Goal: Task Accomplishment & Management: Use online tool/utility

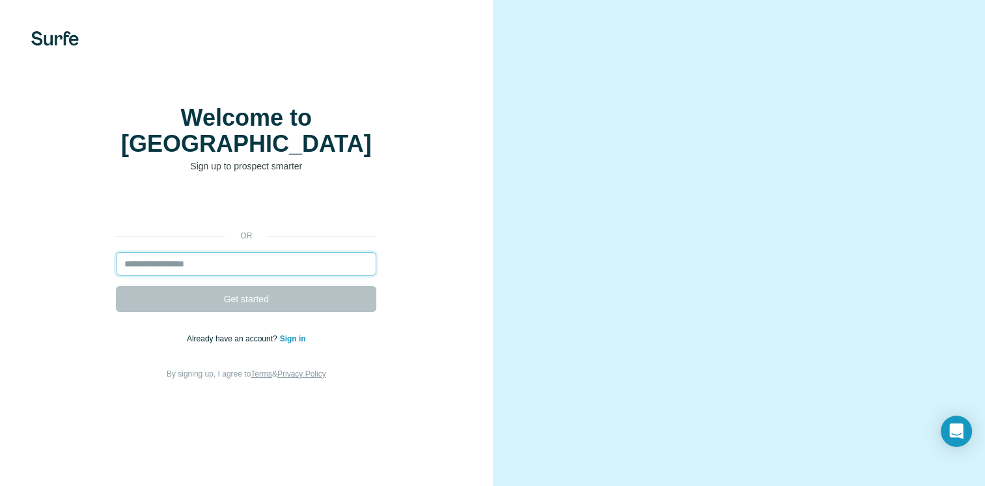
click at [301, 275] on input "email" at bounding box center [246, 263] width 260 height 23
type input "**********"
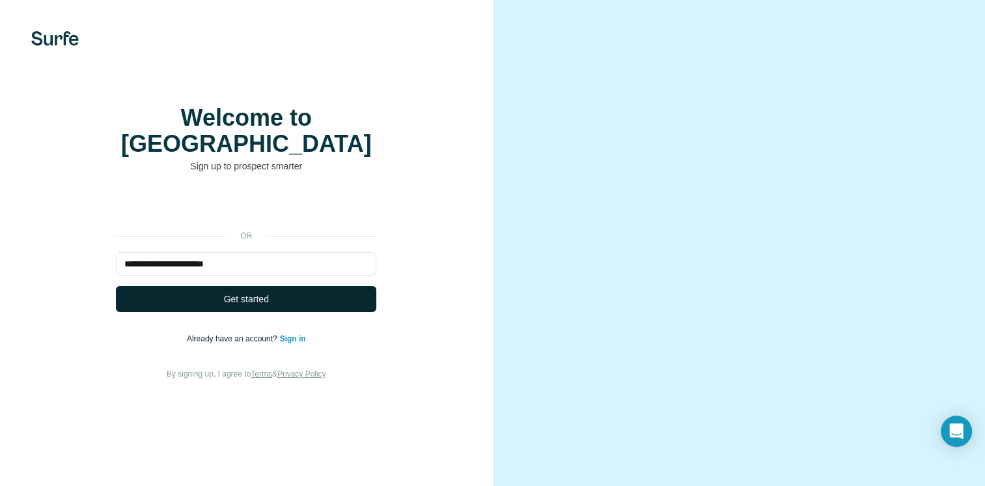
click at [240, 304] on span "Get started" at bounding box center [246, 298] width 45 height 13
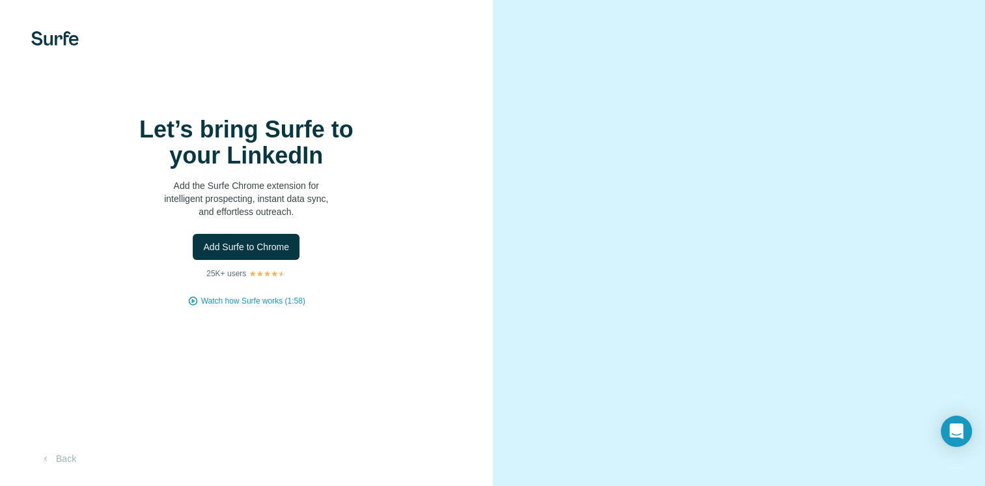
click at [268, 303] on div "Let’s bring Surfe to your LinkedIn Add the Surfe Chrome extension for intellige…" at bounding box center [246, 212] width 441 height 190
click at [273, 260] on button "Add Surfe to Chrome" at bounding box center [246, 247] width 107 height 26
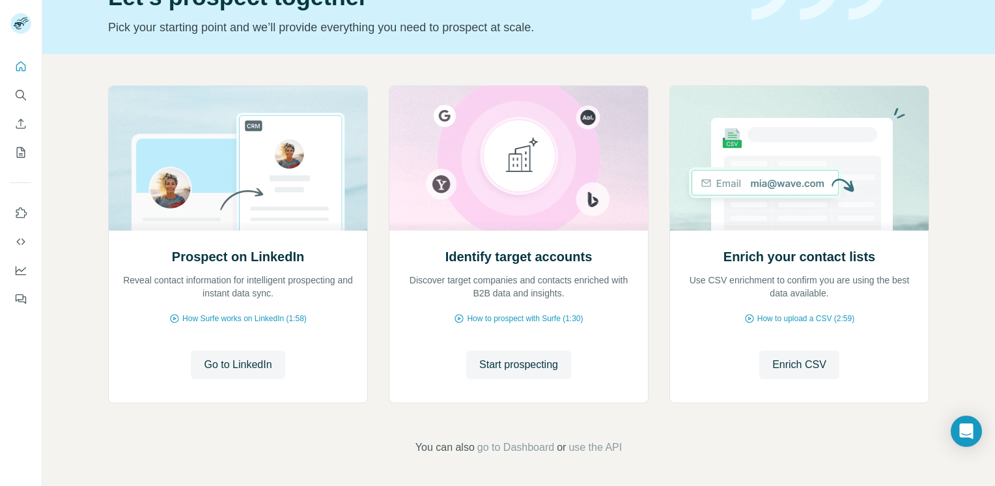
scroll to position [34, 0]
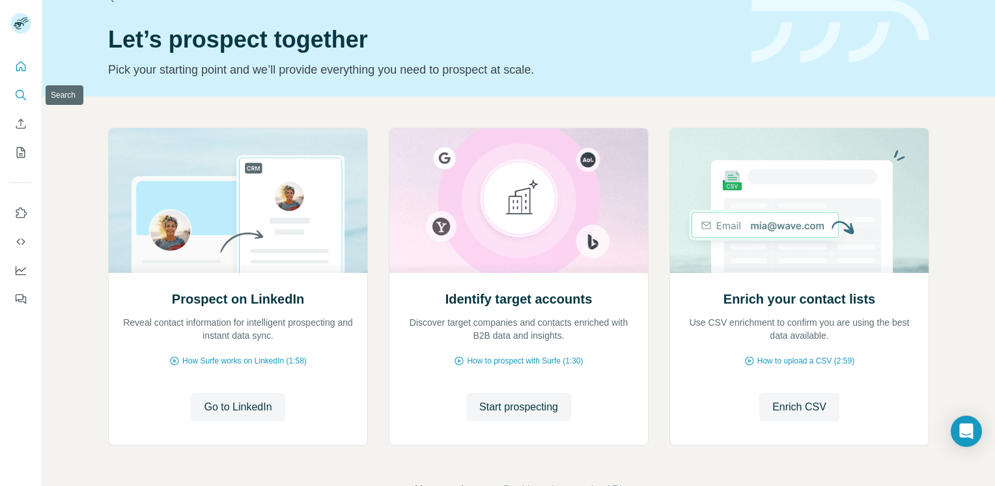
click at [12, 95] on button "Search" at bounding box center [20, 94] width 21 height 23
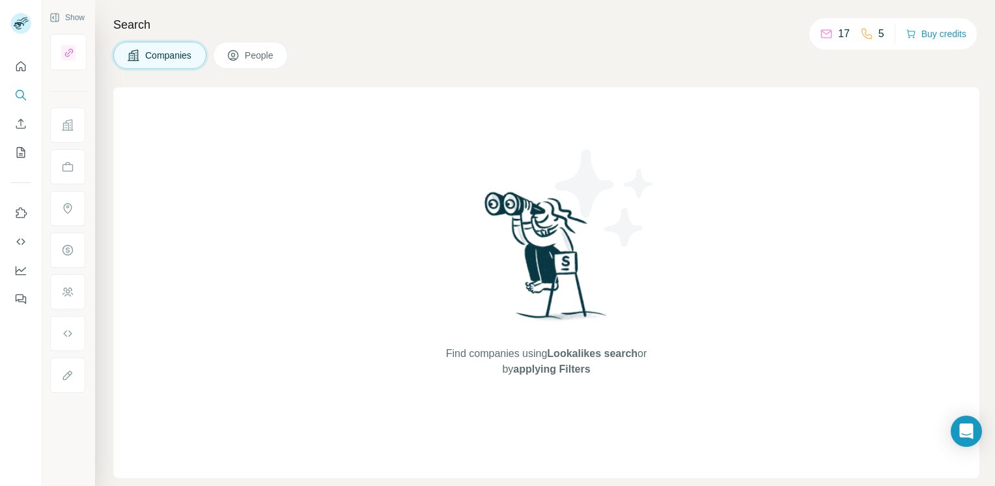
click at [171, 57] on span "Companies" at bounding box center [169, 55] width 48 height 13
click at [227, 55] on button "People" at bounding box center [251, 55] width 76 height 27
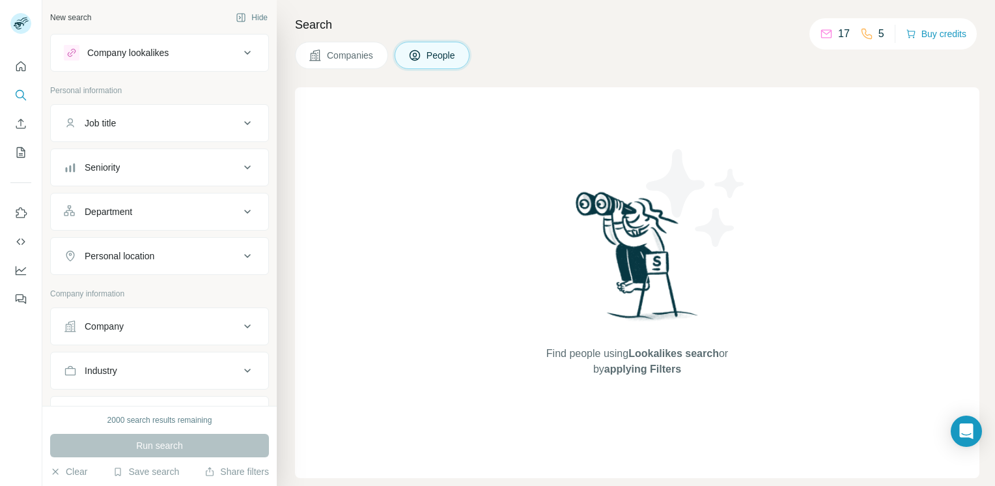
click at [176, 322] on div "Company" at bounding box center [152, 326] width 176 height 13
click at [148, 388] on input "text" at bounding box center [159, 383] width 191 height 23
type input "*********"
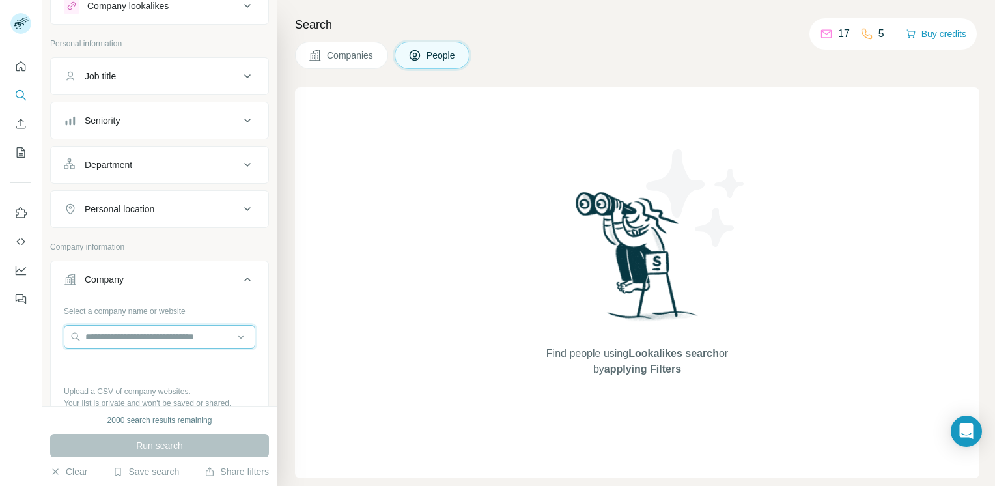
scroll to position [76, 0]
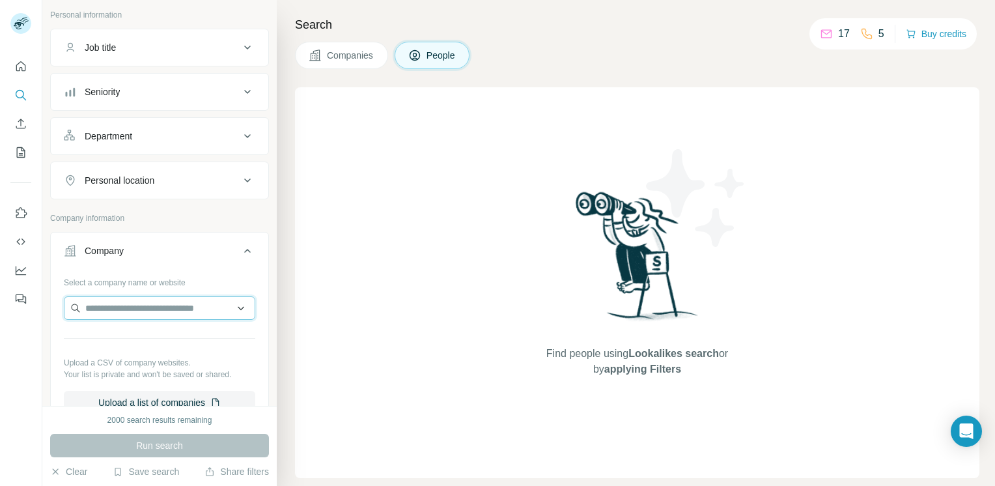
click at [159, 304] on input "text" at bounding box center [159, 307] width 191 height 23
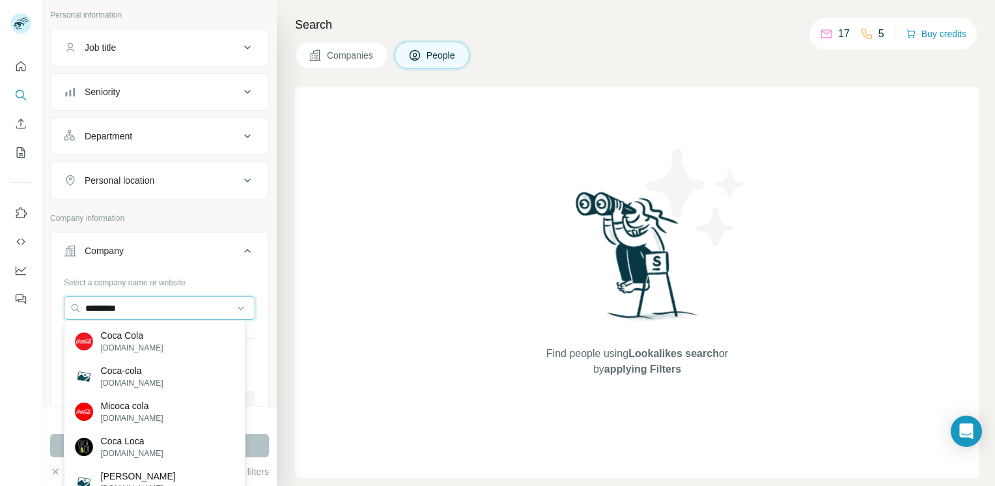
drag, startPoint x: 158, startPoint y: 305, endPoint x: 53, endPoint y: 280, distance: 107.7
click at [53, 280] on div "Select a company name or website ********* Upload a CSV of company websites. Yo…" at bounding box center [159, 347] width 217 height 153
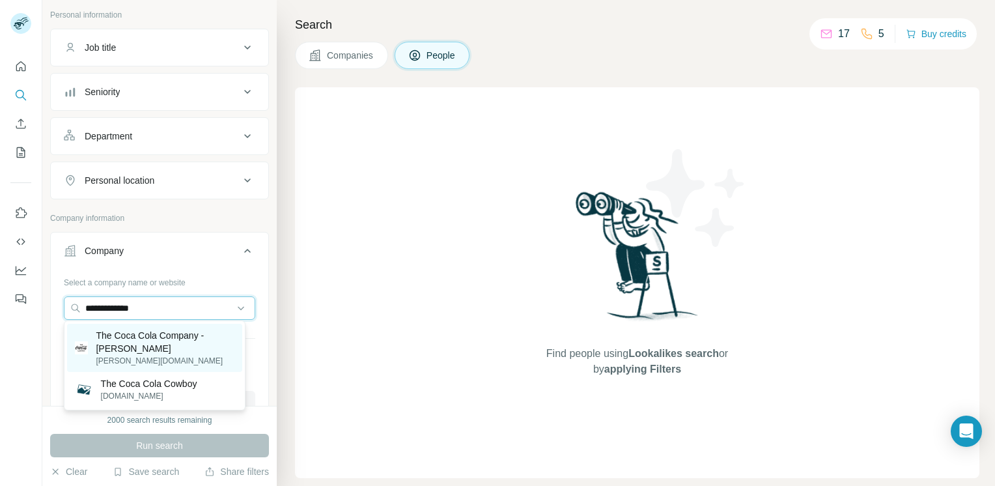
type input "**********"
click at [217, 355] on p "[PERSON_NAME][DOMAIN_NAME]" at bounding box center [165, 361] width 138 height 12
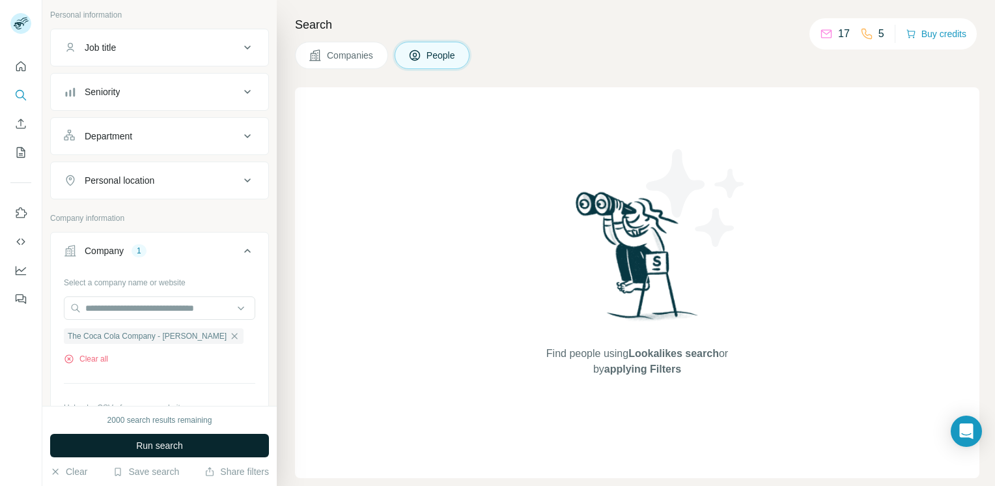
click at [186, 447] on button "Run search" at bounding box center [159, 445] width 219 height 23
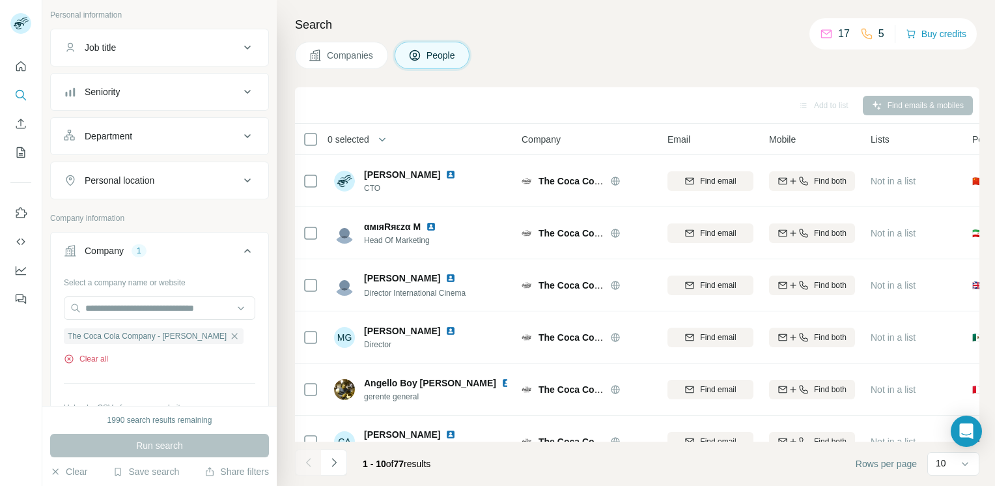
click at [98, 358] on button "Clear all" at bounding box center [86, 359] width 44 height 12
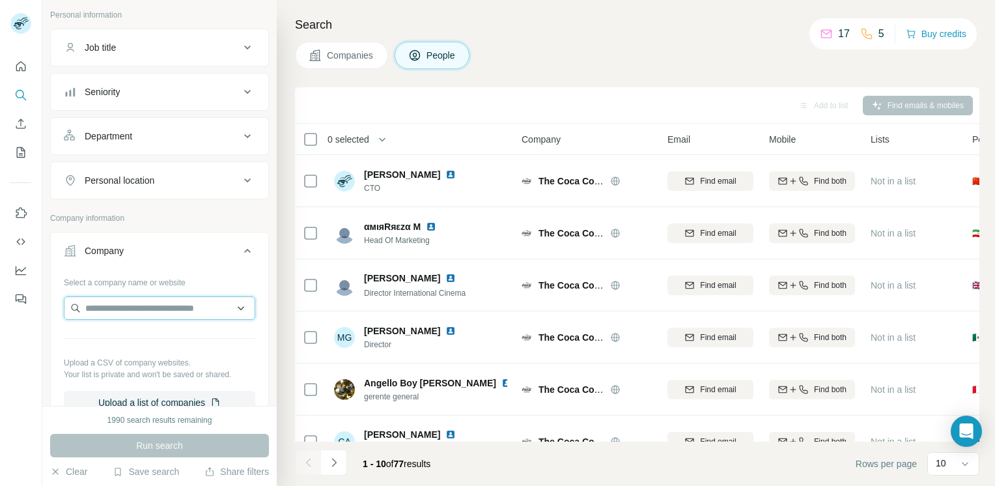
click at [122, 303] on input "text" at bounding box center [159, 307] width 191 height 23
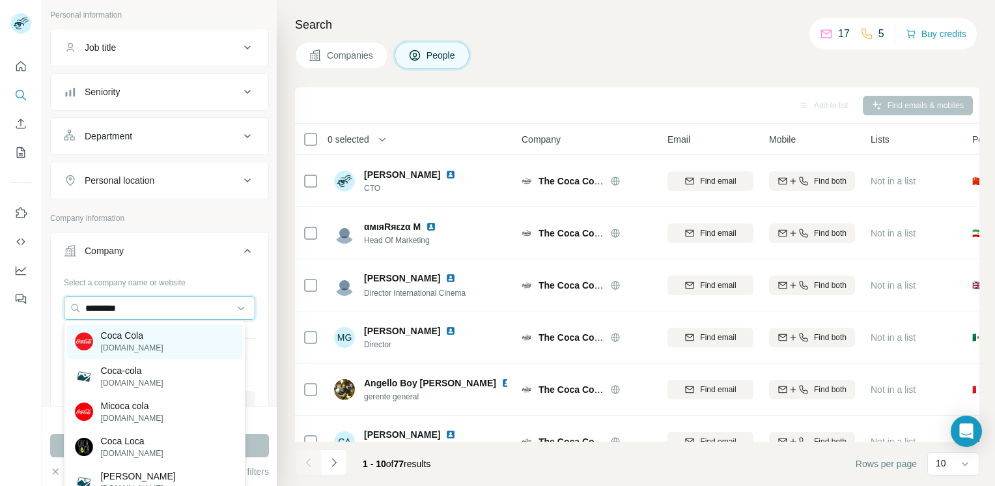
type input "*********"
click at [144, 357] on div "Coca Cola [DOMAIN_NAME]" at bounding box center [154, 341] width 175 height 35
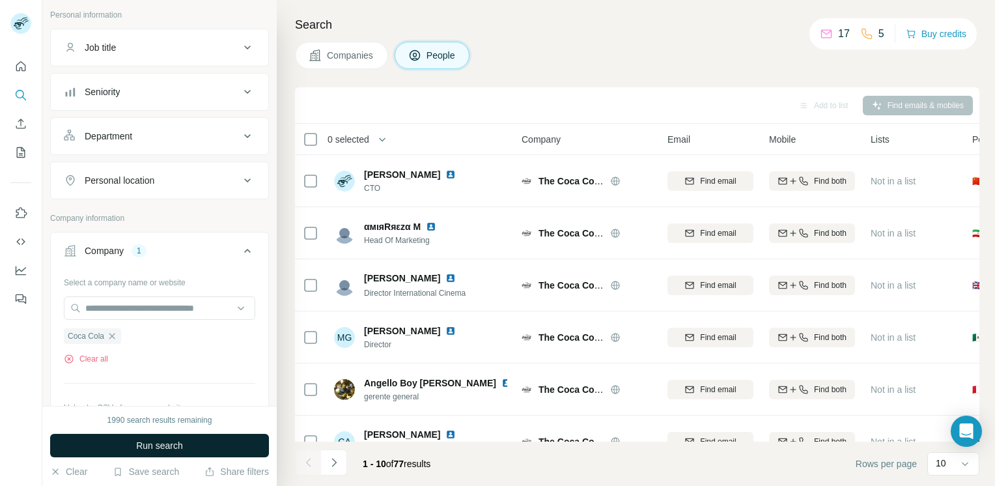
click at [174, 449] on span "Run search" at bounding box center [159, 445] width 47 height 13
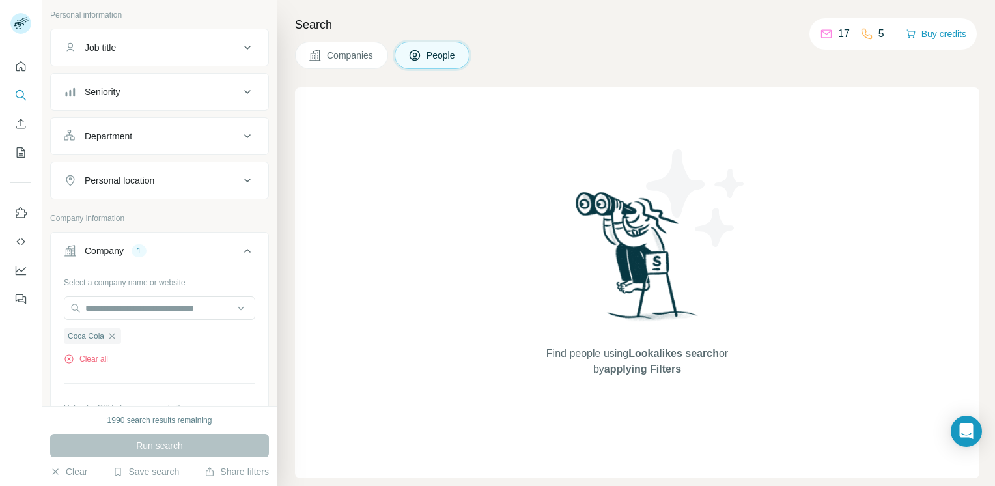
click at [366, 52] on span "Companies" at bounding box center [351, 55] width 48 height 13
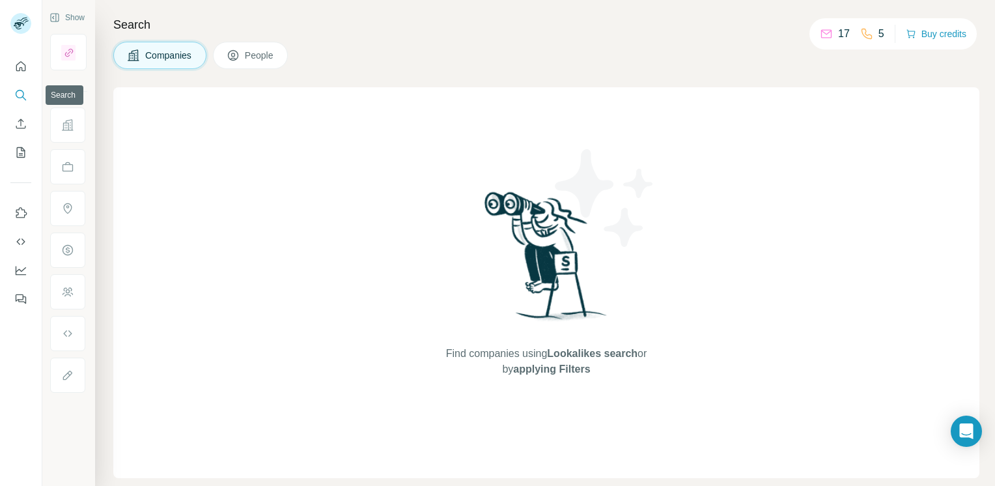
click at [23, 96] on icon "Search" at bounding box center [20, 95] width 13 height 13
click at [18, 86] on button "Search" at bounding box center [20, 94] width 21 height 23
click at [18, 74] on button "Quick start" at bounding box center [20, 66] width 21 height 23
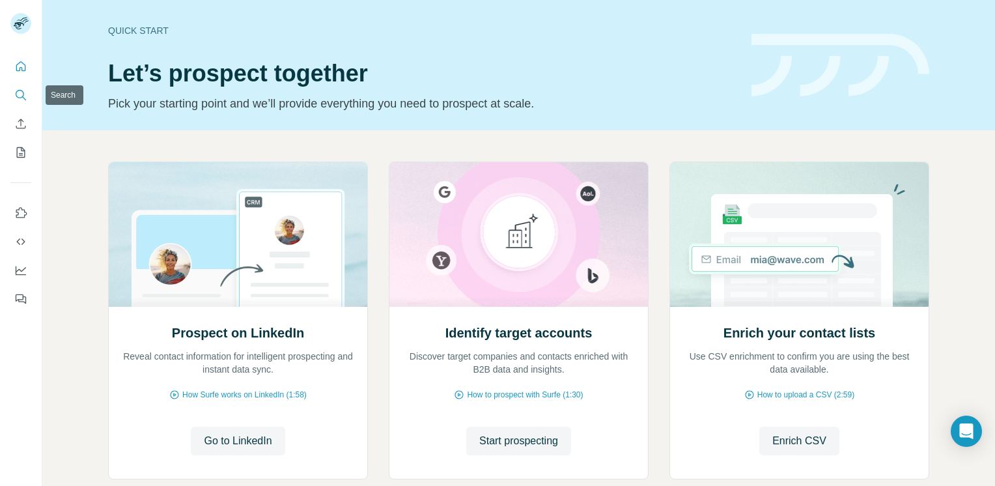
click at [20, 91] on icon "Search" at bounding box center [20, 95] width 13 height 13
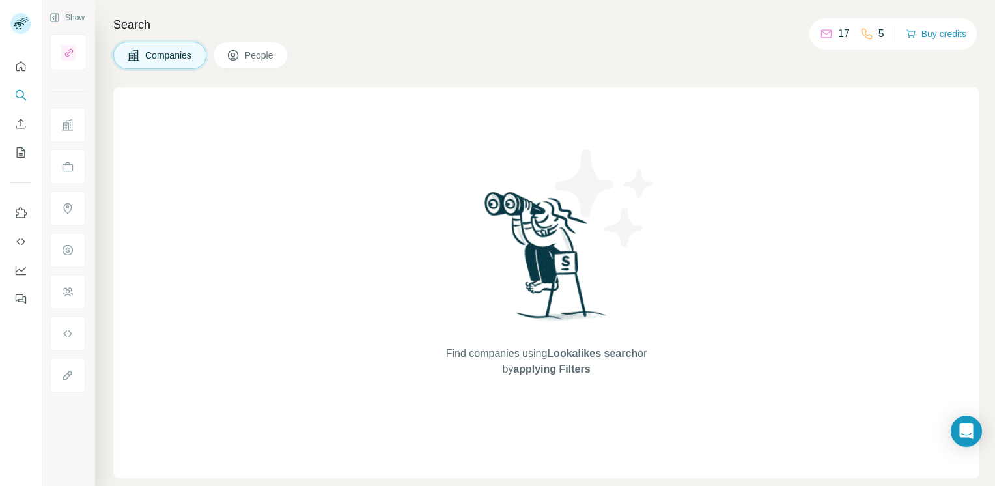
click at [826, 33] on icon at bounding box center [826, 33] width 13 height 13
click at [273, 59] on span "People" at bounding box center [260, 55] width 30 height 13
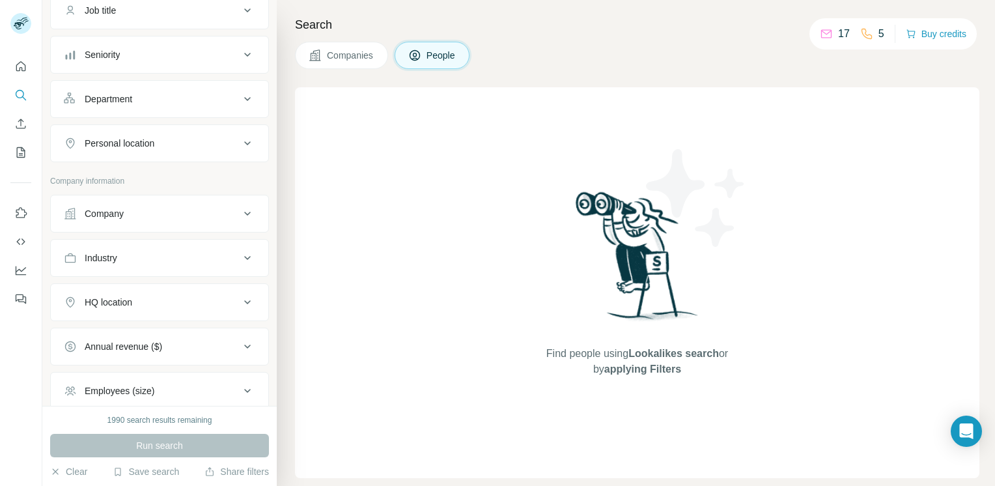
scroll to position [160, 0]
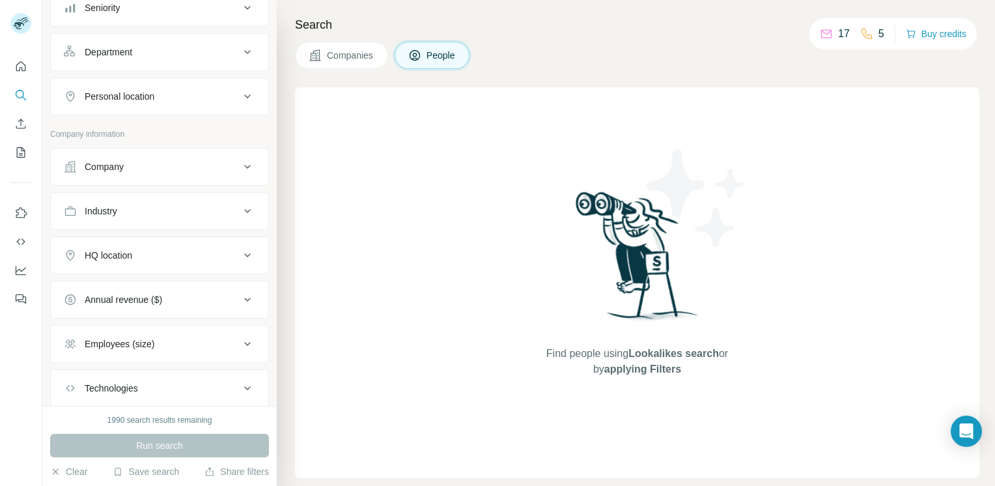
click at [208, 152] on button "Company" at bounding box center [159, 166] width 217 height 31
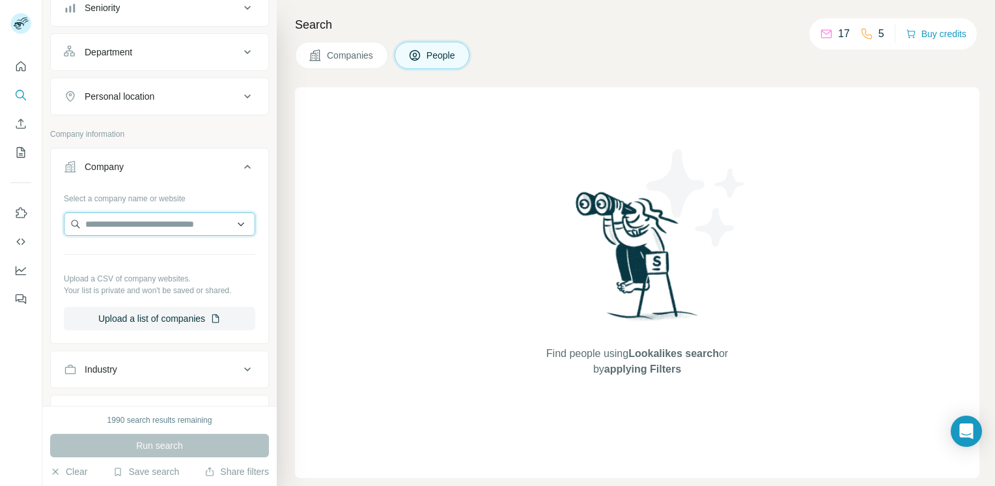
click at [185, 224] on input "text" at bounding box center [159, 223] width 191 height 23
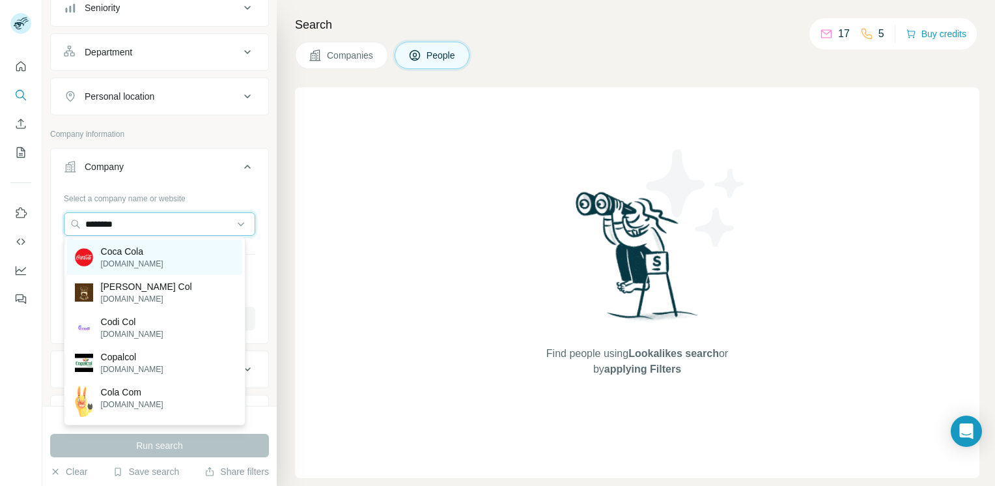
type input "********"
click at [163, 251] on p "Coca Cola" at bounding box center [132, 251] width 63 height 13
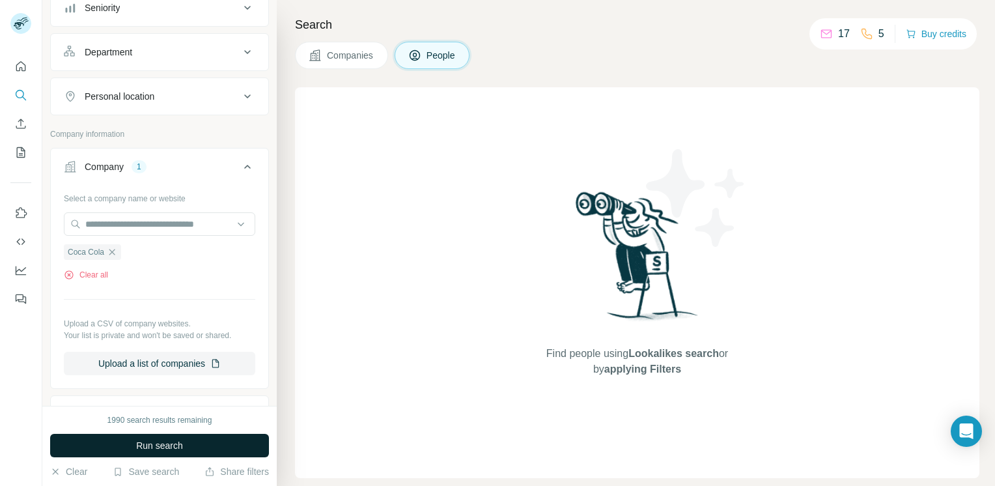
click at [151, 442] on span "Run search" at bounding box center [159, 445] width 47 height 13
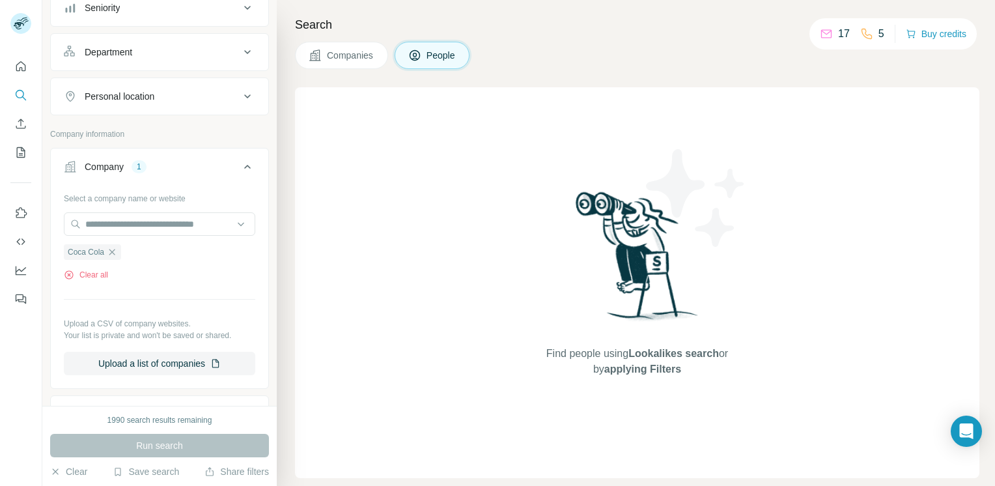
click at [138, 161] on div "1" at bounding box center [139, 167] width 15 height 12
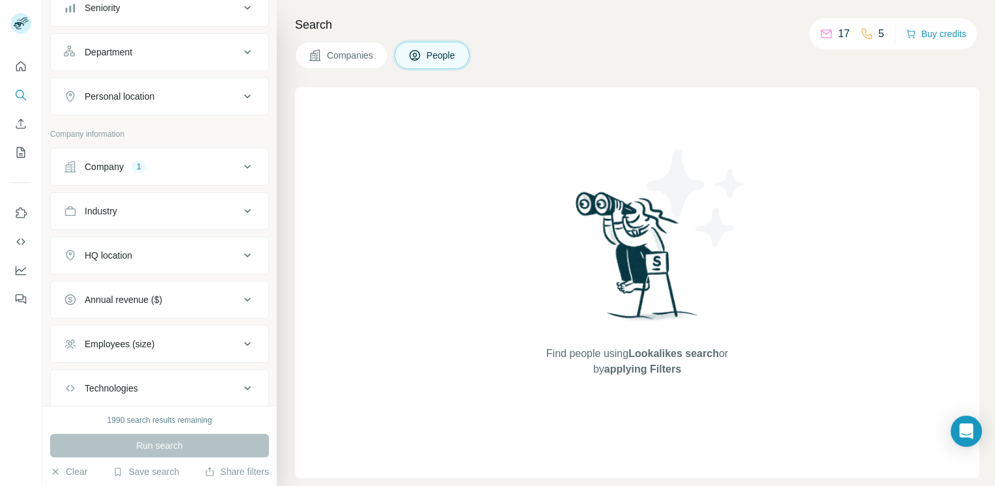
drag, startPoint x: 138, startPoint y: 158, endPoint x: 367, endPoint y: 53, distance: 252.0
click at [367, 53] on div "New search Hide Company lookalikes Personal information Job title Seniority Dep…" at bounding box center [518, 243] width 953 height 486
click at [367, 53] on span "Companies" at bounding box center [351, 55] width 48 height 13
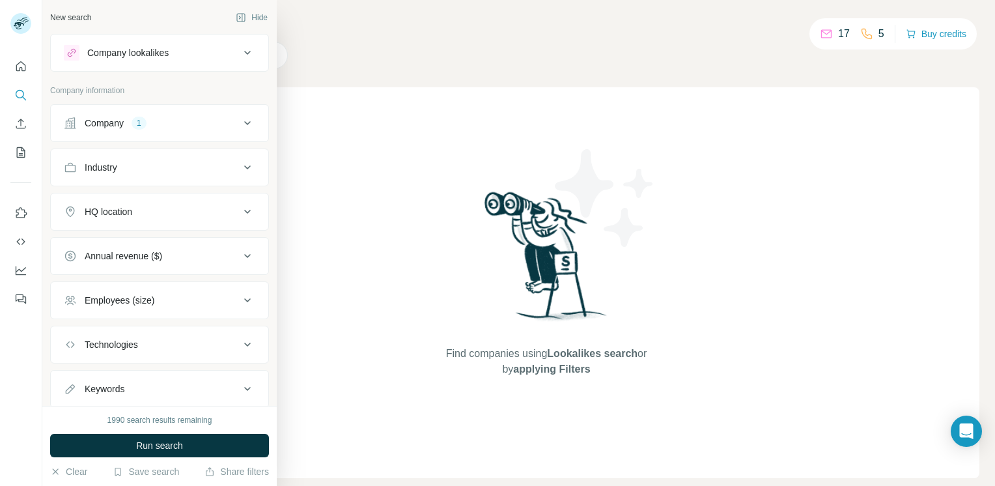
click at [197, 164] on div "Industry" at bounding box center [152, 167] width 176 height 13
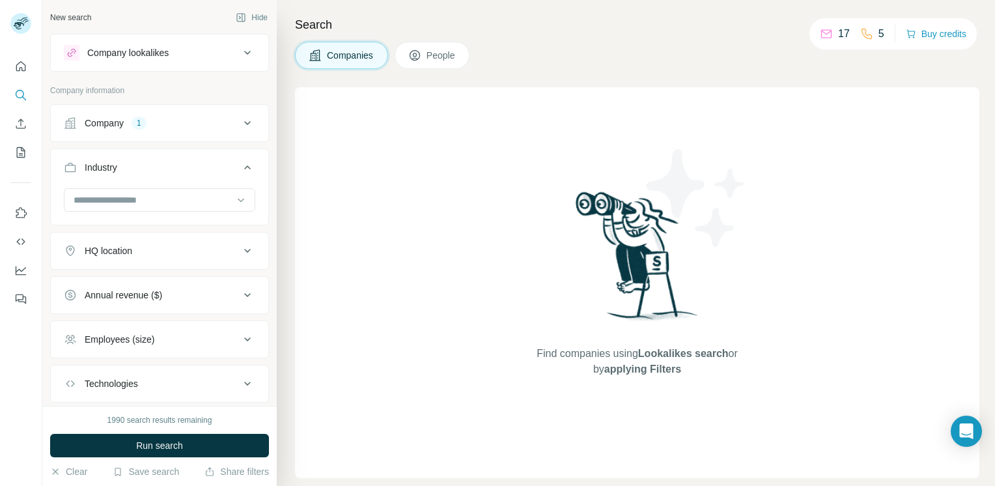
click at [197, 164] on div "Industry" at bounding box center [152, 167] width 176 height 13
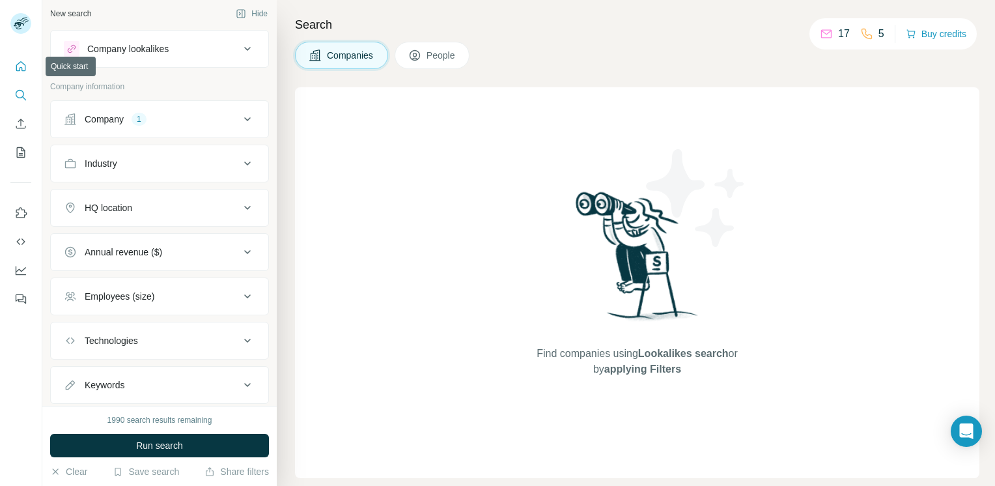
click at [13, 64] on button "Quick start" at bounding box center [20, 66] width 21 height 23
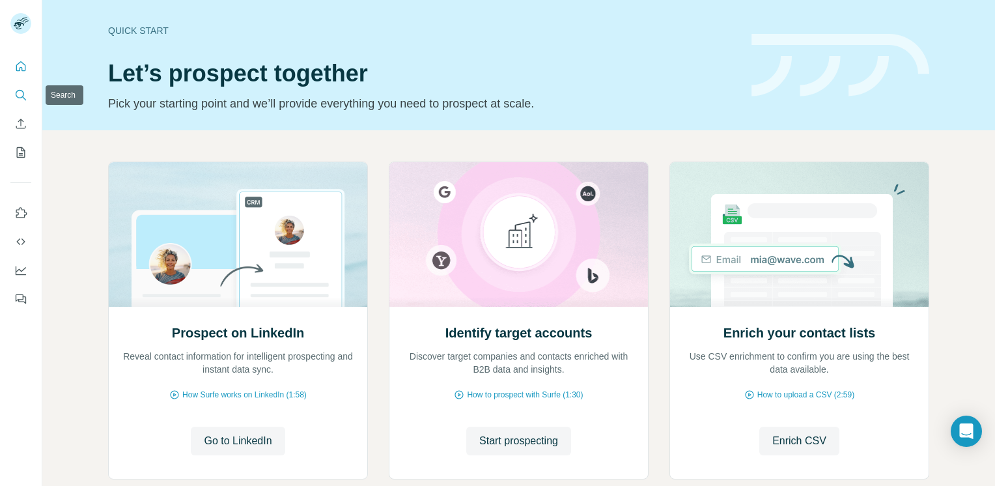
click at [23, 103] on button "Search" at bounding box center [20, 94] width 21 height 23
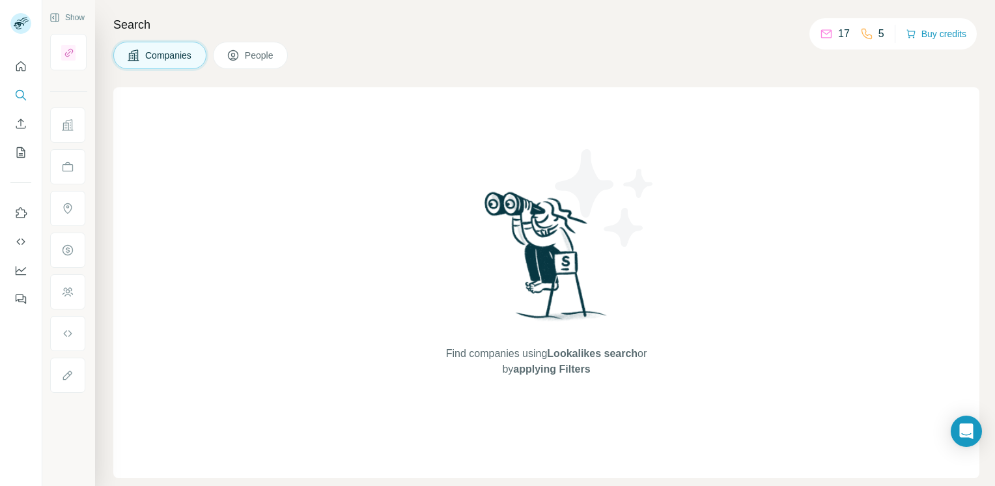
click at [240, 49] on icon at bounding box center [233, 55] width 13 height 13
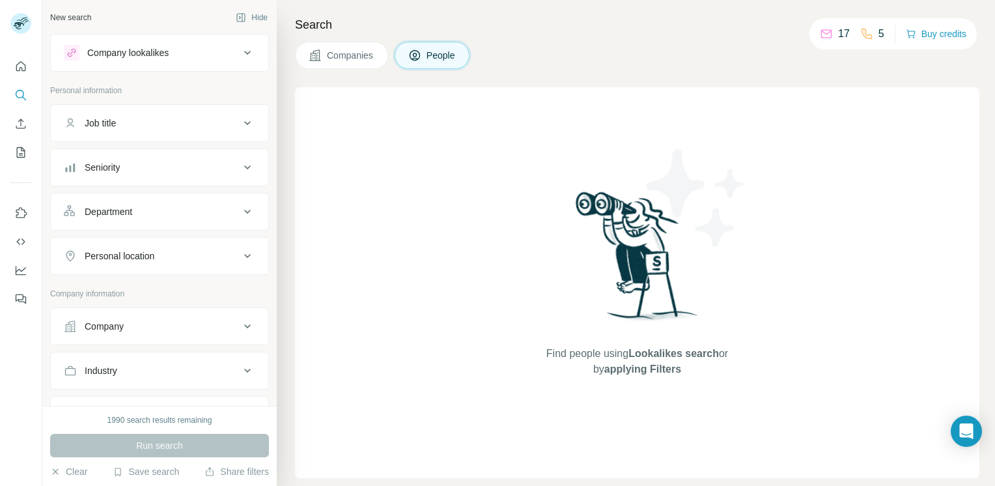
click at [180, 57] on div "Company lookalikes" at bounding box center [152, 53] width 176 height 16
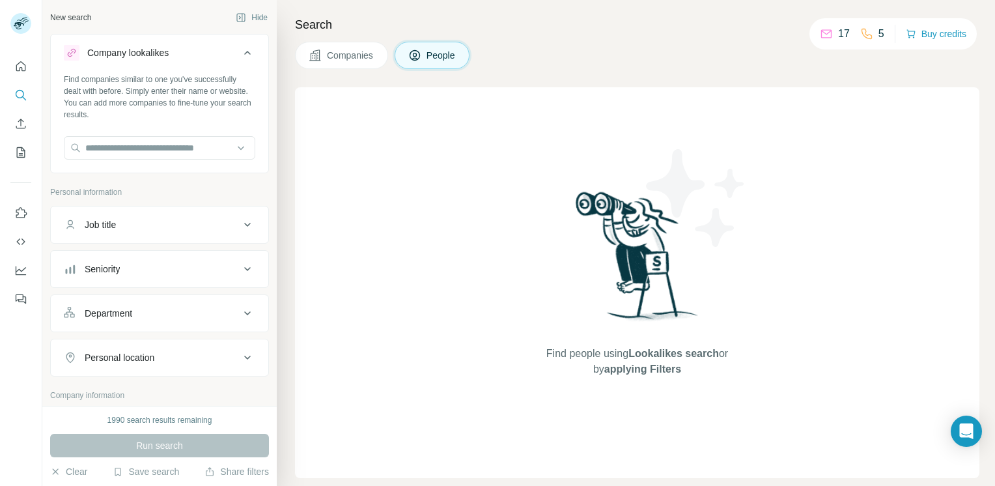
click at [180, 57] on div "Company lookalikes" at bounding box center [152, 53] width 176 height 16
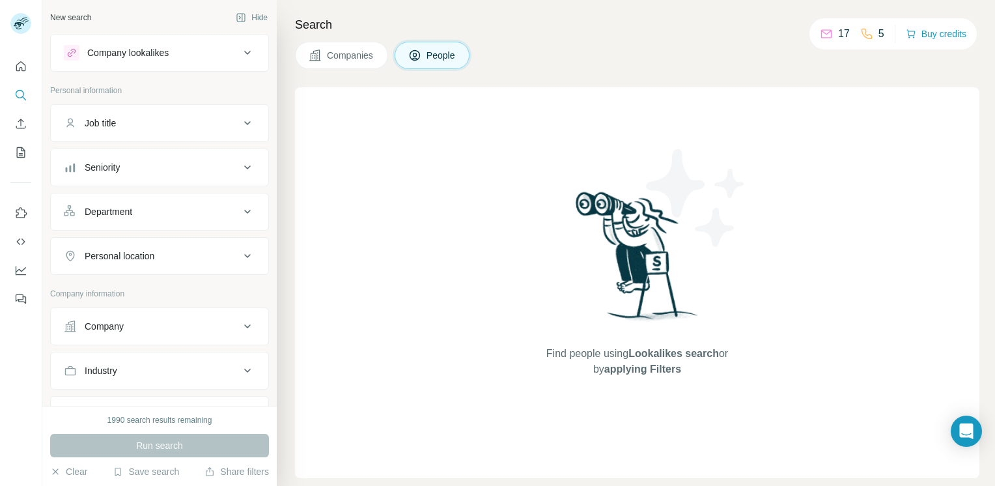
click at [180, 57] on div "Company lookalikes" at bounding box center [152, 53] width 176 height 16
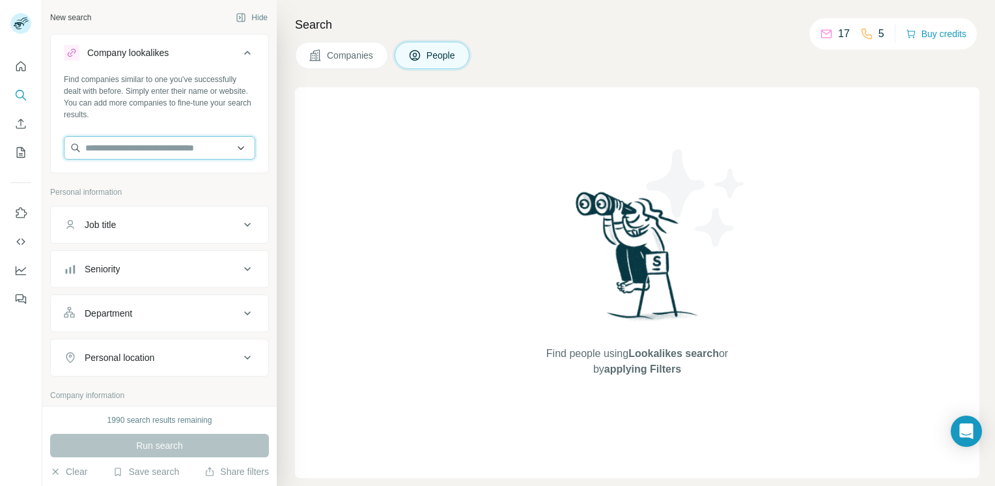
click at [154, 150] on input "text" at bounding box center [159, 147] width 191 height 23
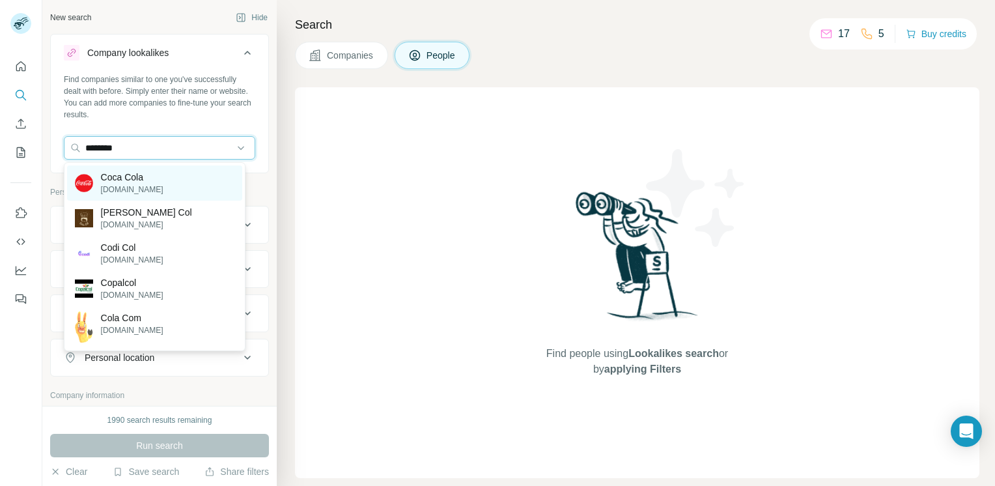
type input "********"
click at [148, 182] on p "Coca Cola" at bounding box center [132, 177] width 63 height 13
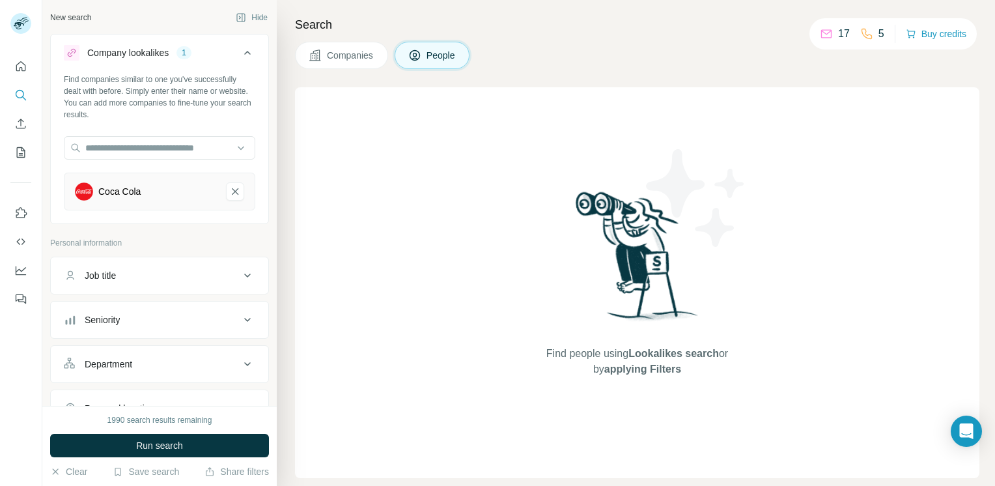
scroll to position [53, 0]
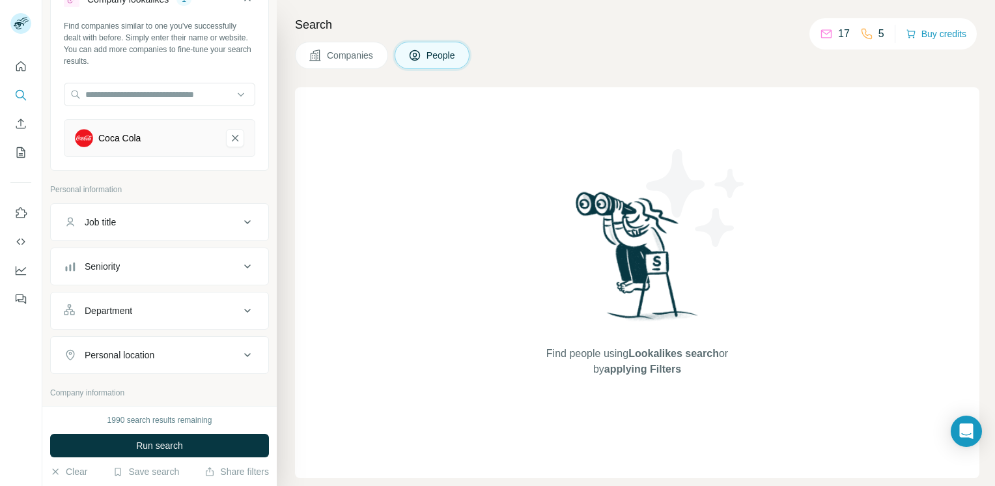
click at [225, 217] on div "Job title" at bounding box center [152, 222] width 176 height 13
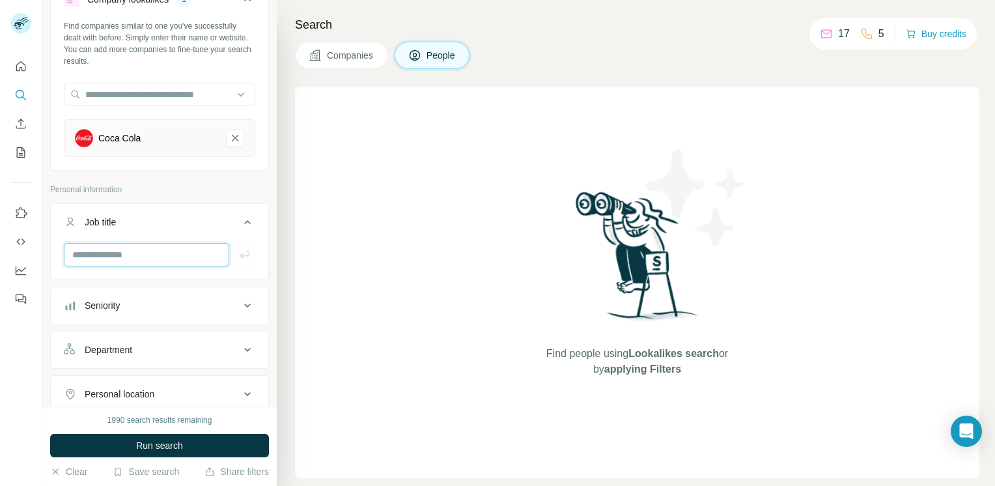
click at [173, 251] on input "text" at bounding box center [146, 254] width 165 height 23
type input "*********"
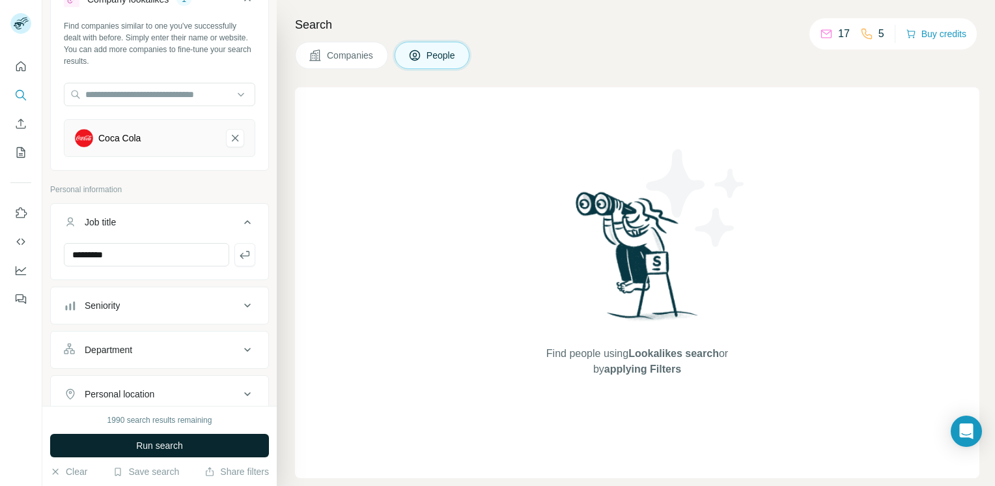
click at [133, 442] on button "Run search" at bounding box center [159, 445] width 219 height 23
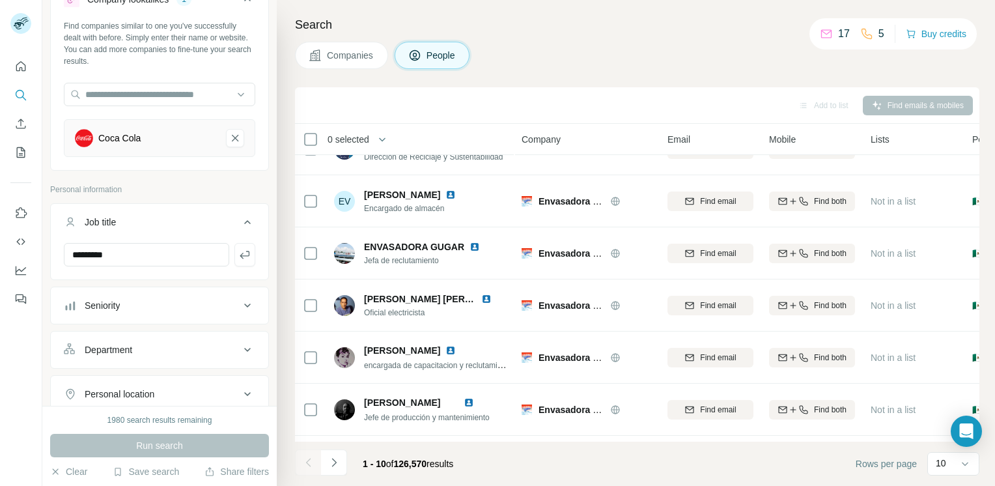
scroll to position [0, 0]
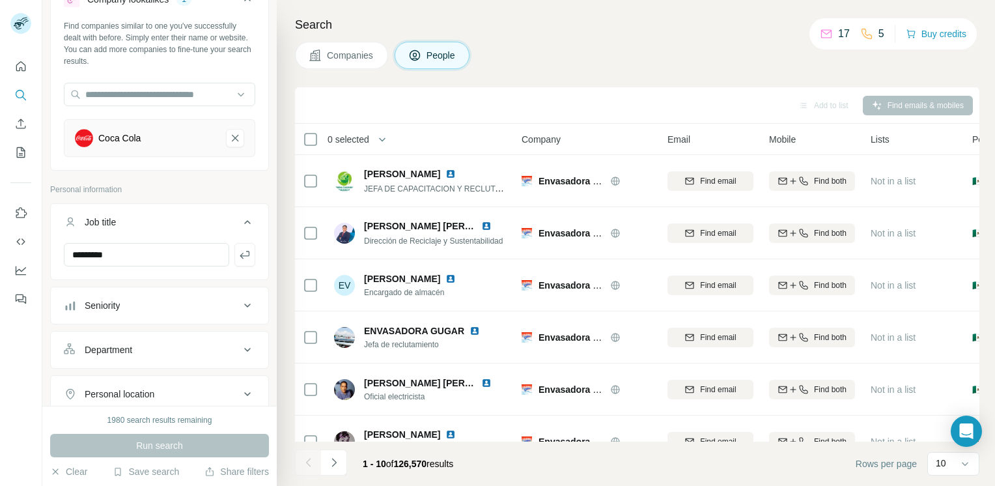
click at [344, 48] on button "Companies" at bounding box center [341, 55] width 93 height 27
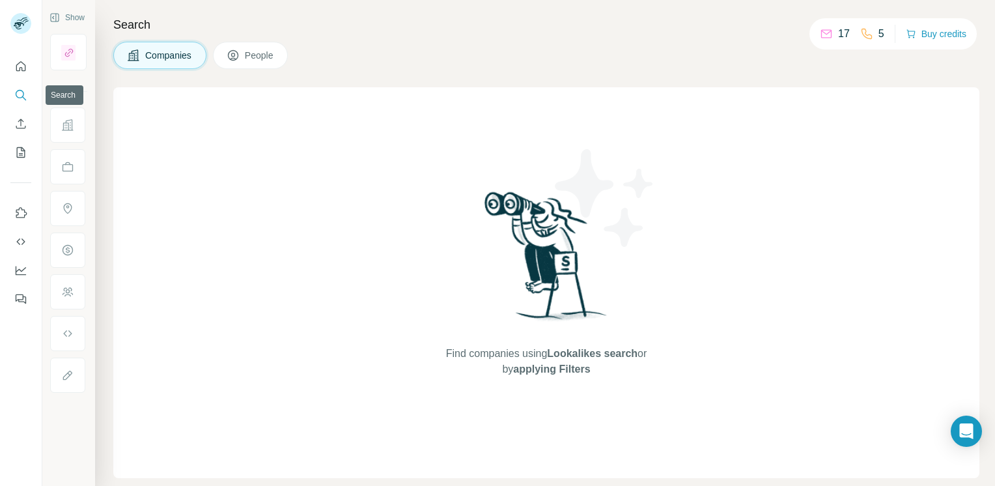
click at [18, 89] on icon "Search" at bounding box center [20, 95] width 13 height 13
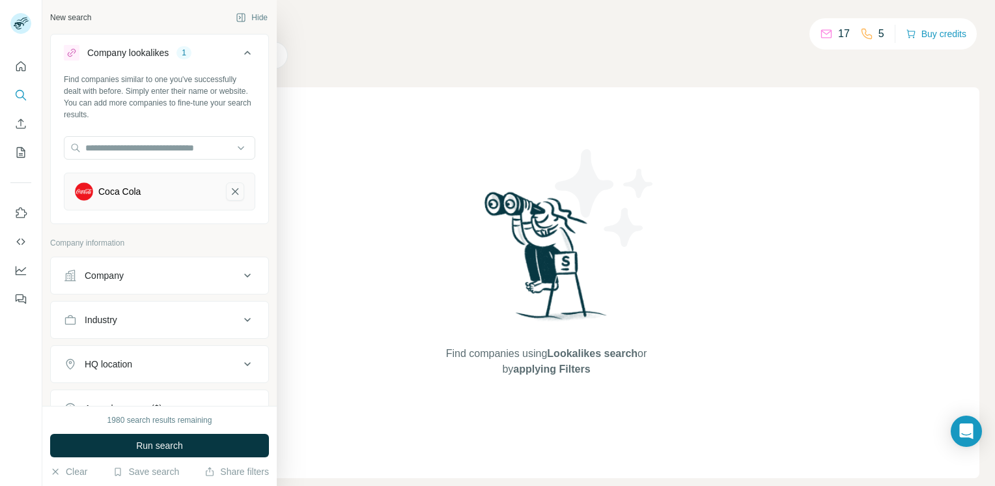
click at [229, 194] on icon "Coca Cola-remove-button" at bounding box center [235, 191] width 12 height 13
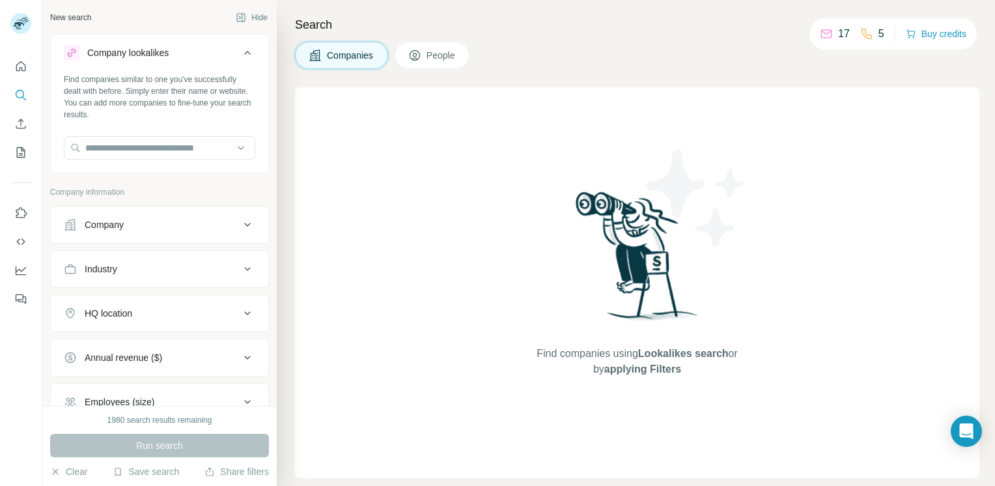
click at [245, 225] on button "Company" at bounding box center [159, 224] width 217 height 31
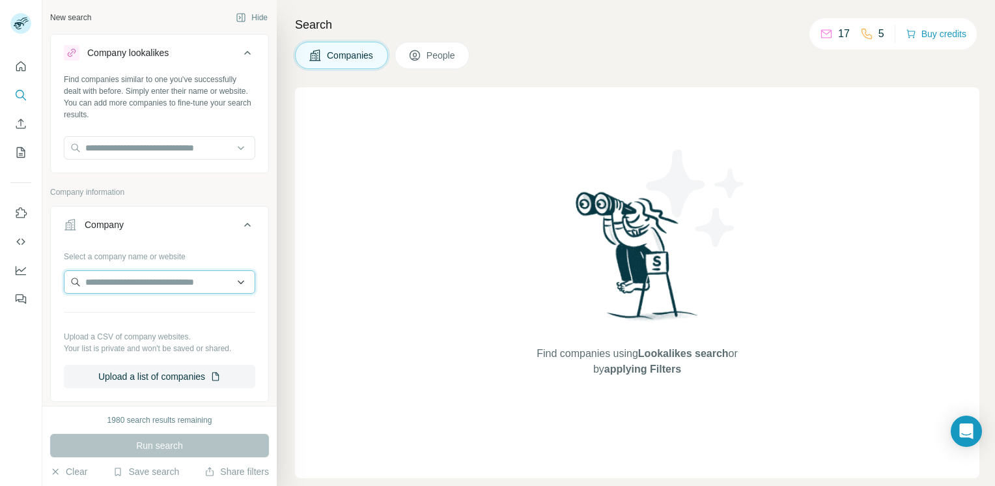
click at [201, 281] on input "text" at bounding box center [159, 281] width 191 height 23
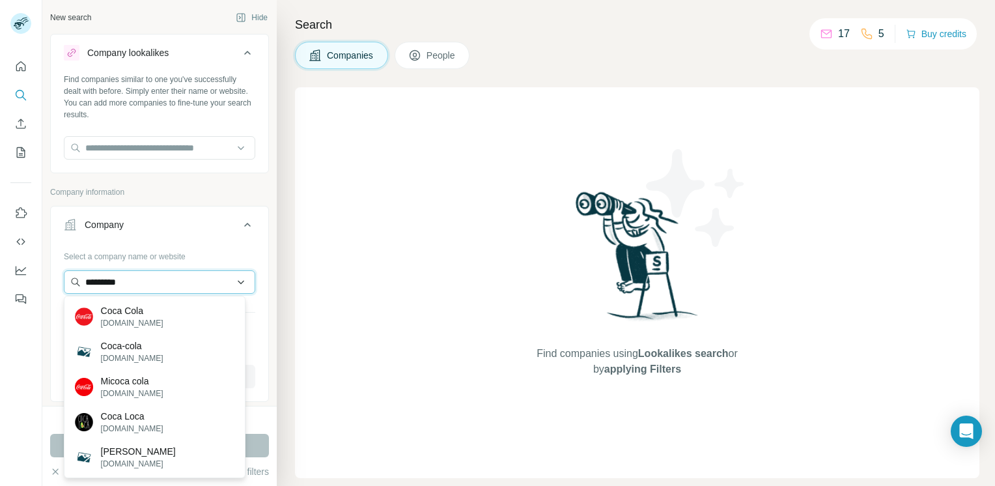
drag, startPoint x: 135, startPoint y: 285, endPoint x: 77, endPoint y: 285, distance: 58.6
click at [77, 285] on input "*********" at bounding box center [159, 281] width 191 height 23
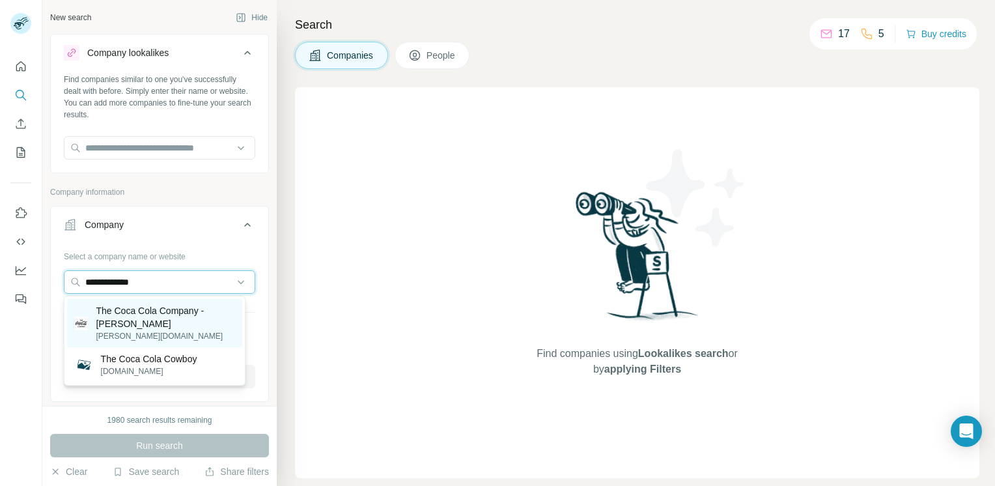
type input "**********"
click at [132, 315] on p "The Coca Cola Company - [PERSON_NAME]" at bounding box center [165, 317] width 138 height 26
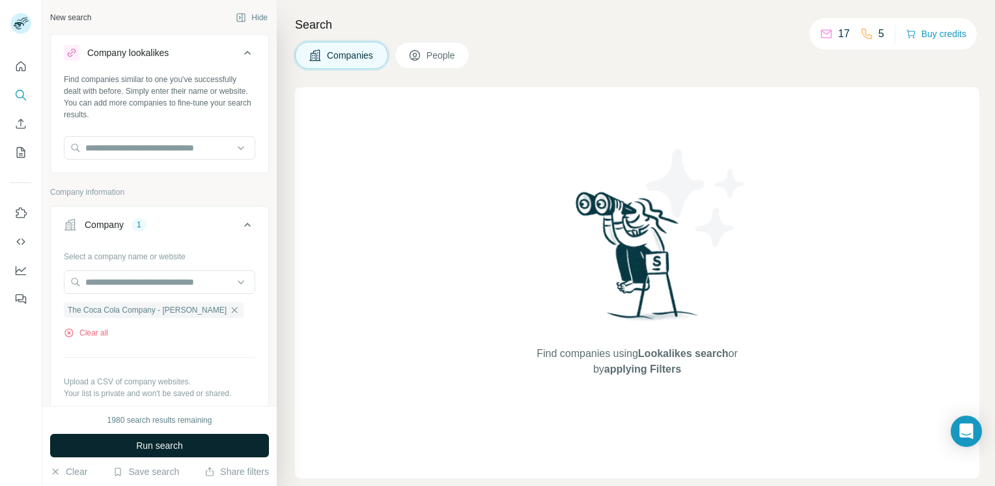
click at [180, 445] on span "Run search" at bounding box center [159, 445] width 47 height 13
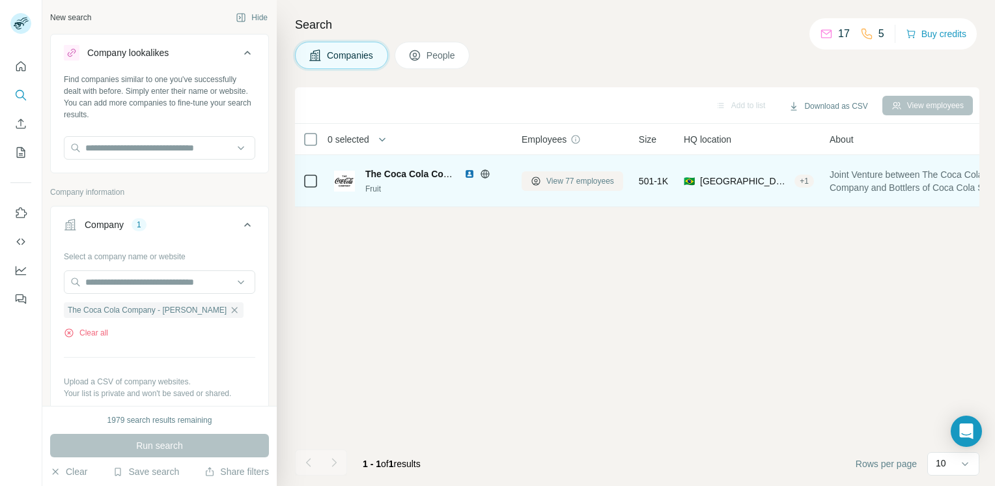
click at [565, 183] on span "View 77 employees" at bounding box center [580, 181] width 68 height 12
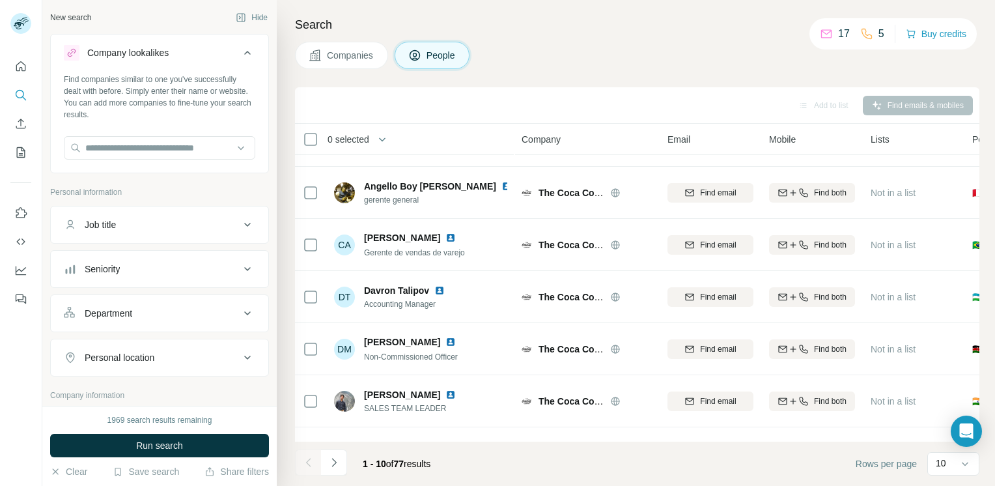
scroll to position [240, 0]
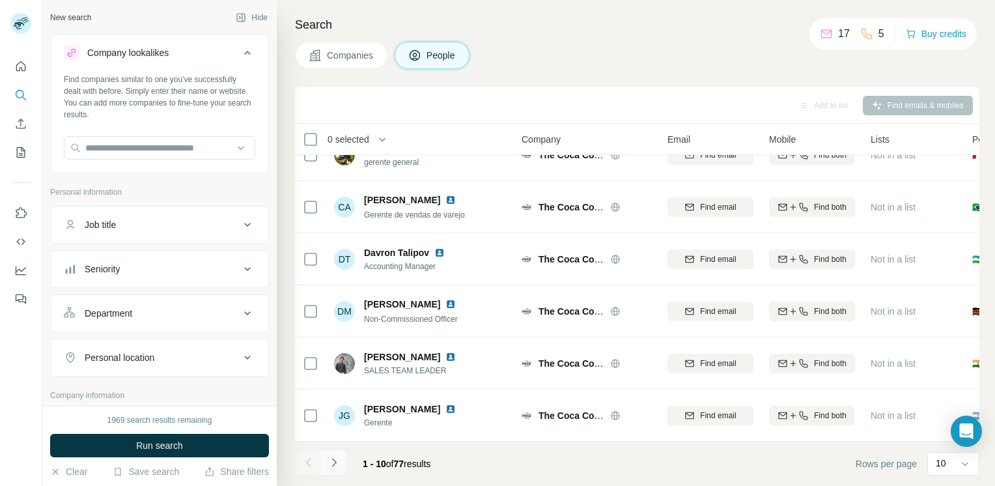
click at [333, 462] on icon "Navigate to next page" at bounding box center [333, 462] width 13 height 13
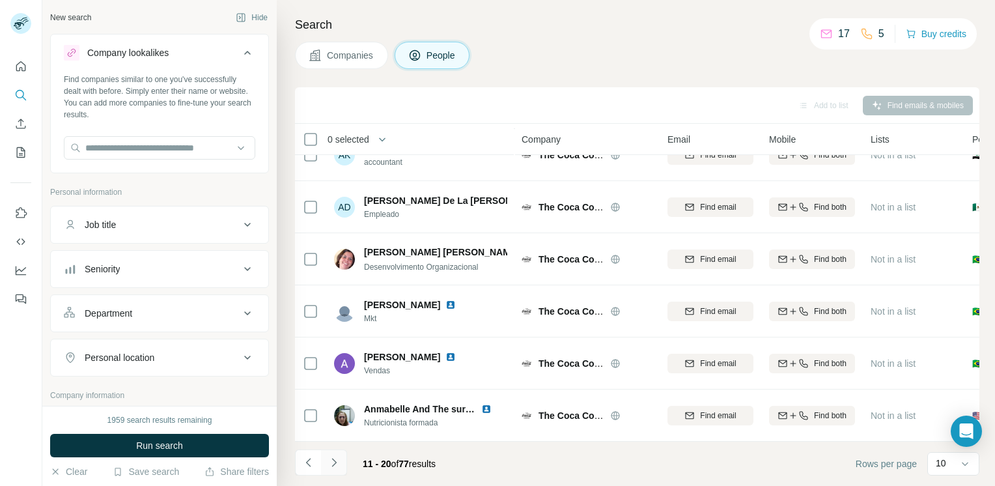
click at [331, 469] on button "Navigate to next page" at bounding box center [334, 462] width 26 height 26
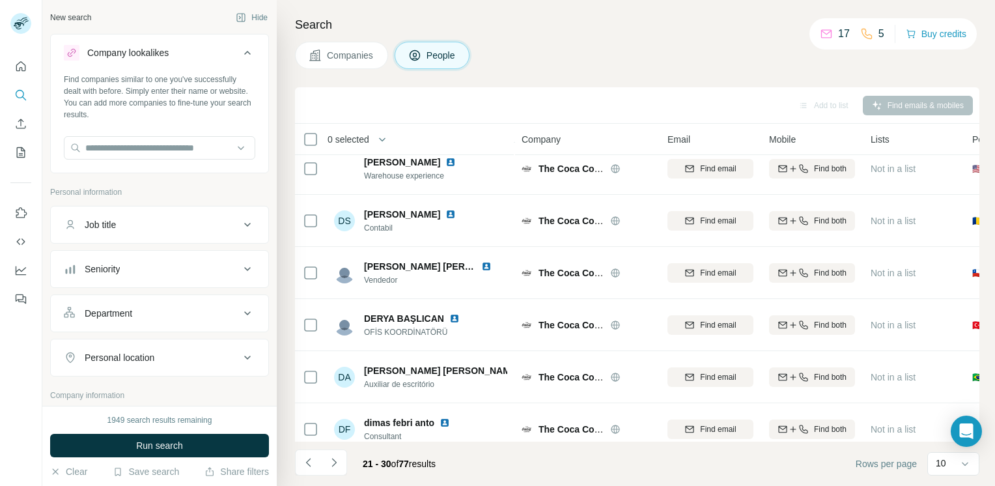
scroll to position [0, 0]
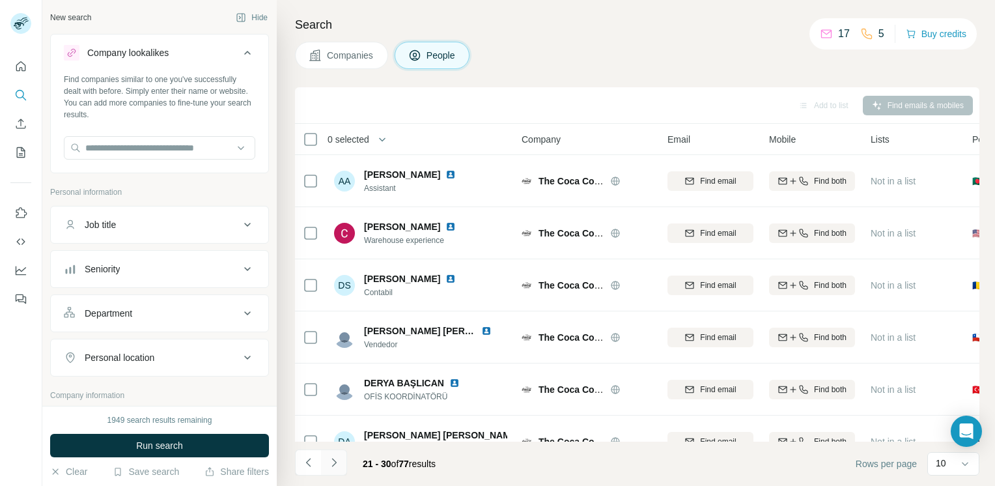
click at [335, 460] on icon "Navigate to next page" at bounding box center [333, 462] width 13 height 13
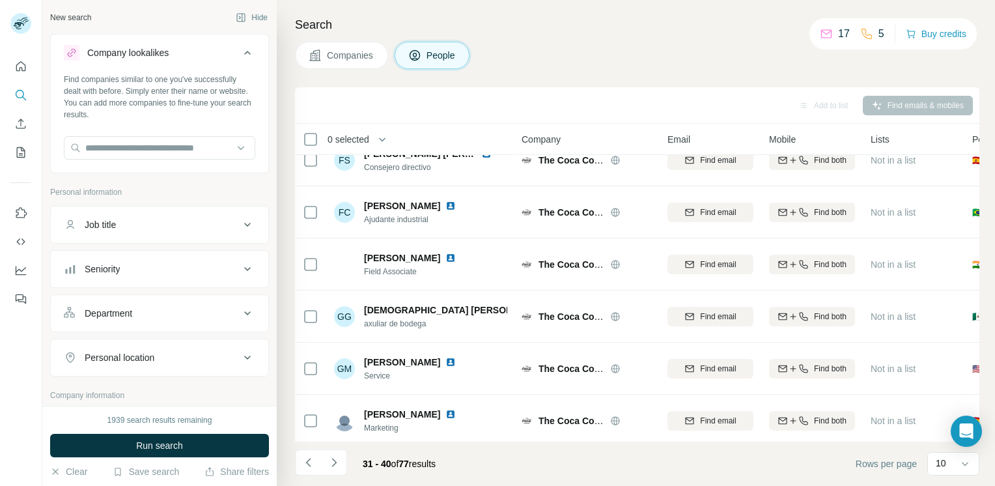
scroll to position [240, 0]
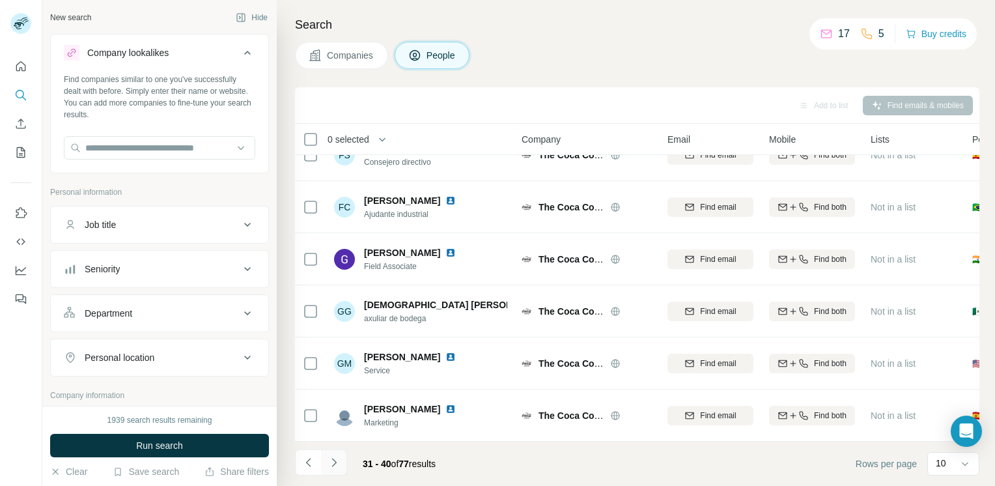
click at [336, 465] on icon "Navigate to next page" at bounding box center [333, 462] width 13 height 13
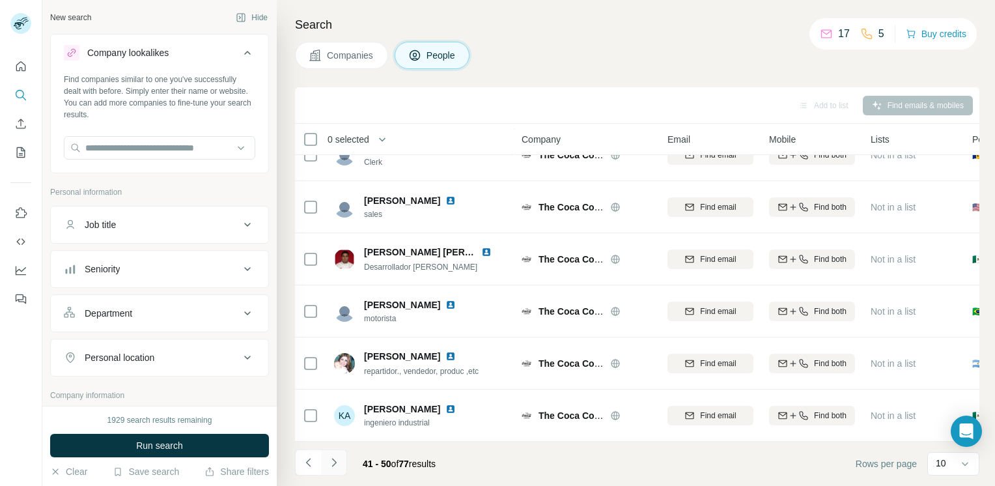
click at [332, 462] on icon "Navigate to next page" at bounding box center [333, 462] width 13 height 13
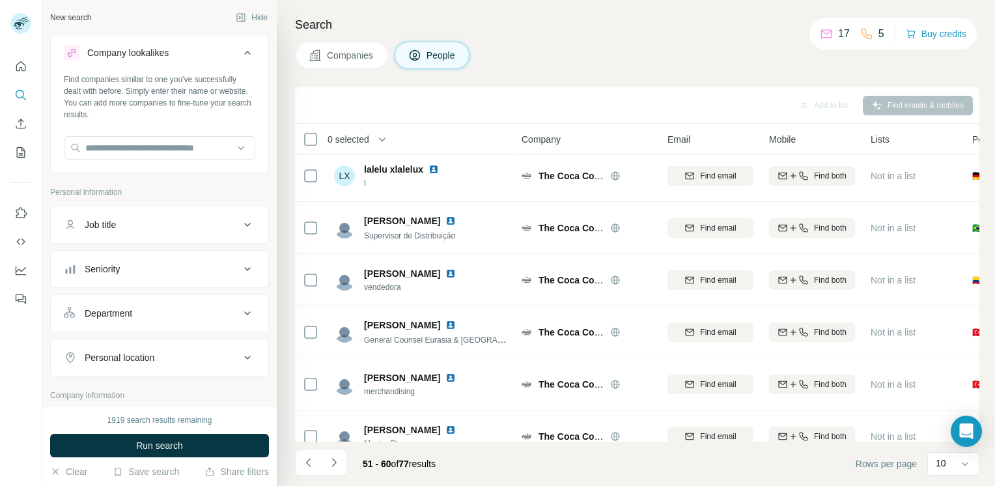
scroll to position [0, 0]
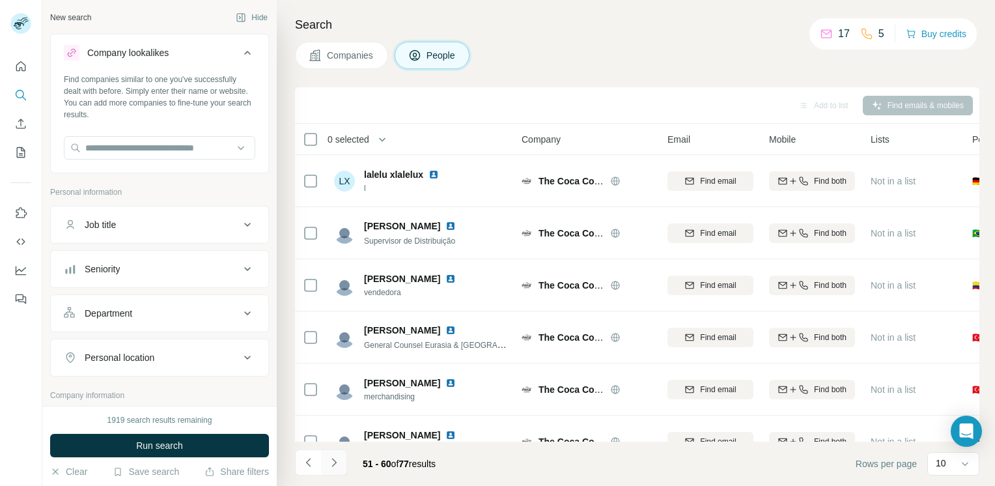
click at [333, 467] on icon "Navigate to next page" at bounding box center [333, 462] width 13 height 13
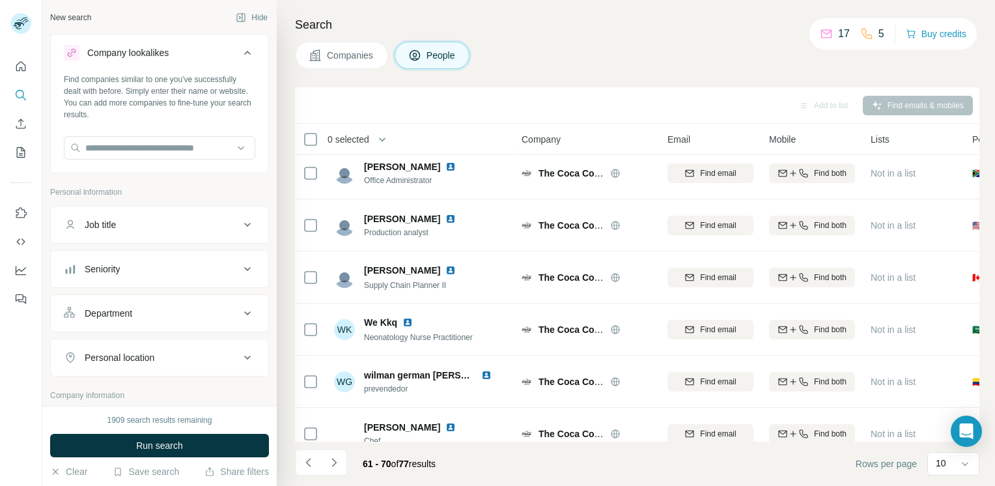
scroll to position [240, 0]
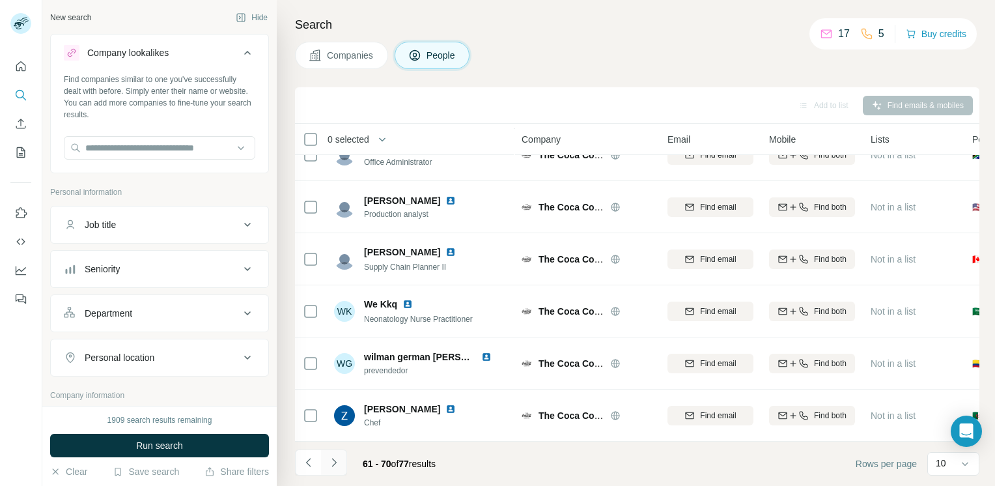
click at [333, 465] on icon "Navigate to next page" at bounding box center [333, 462] width 5 height 8
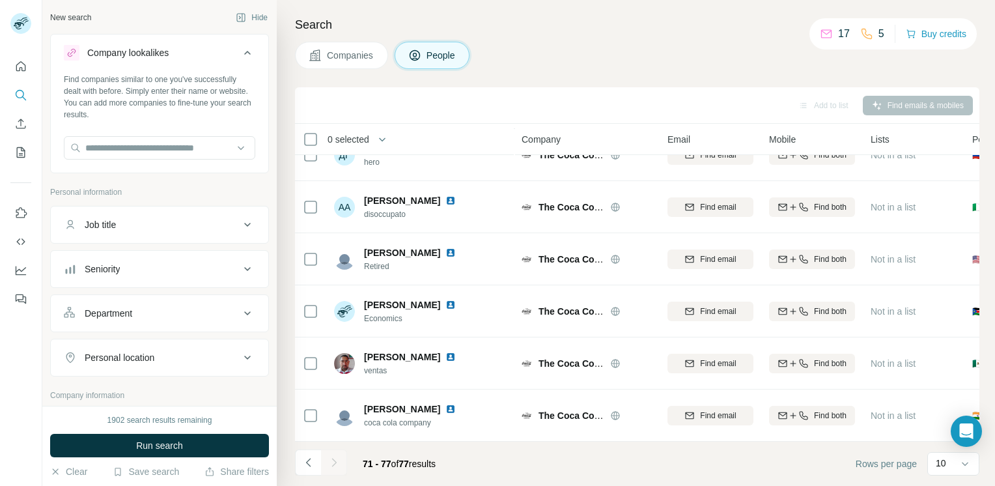
scroll to position [0, 0]
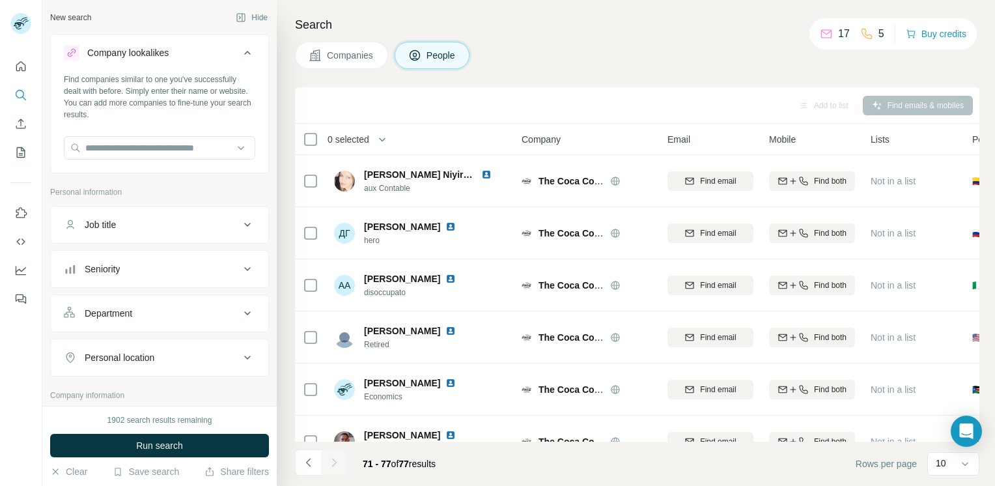
click at [213, 343] on button "Personal location" at bounding box center [159, 357] width 217 height 31
click at [182, 400] on input "text" at bounding box center [159, 389] width 191 height 23
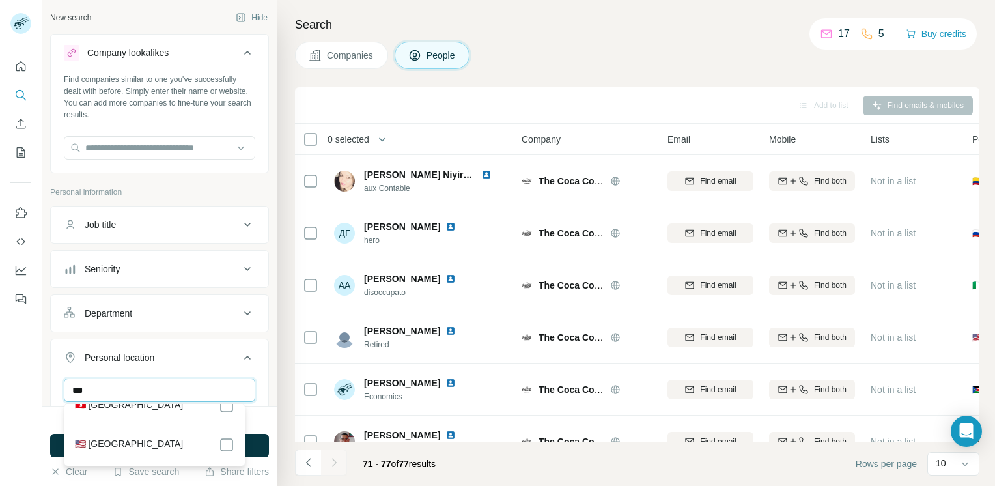
scroll to position [146, 0]
type input "***"
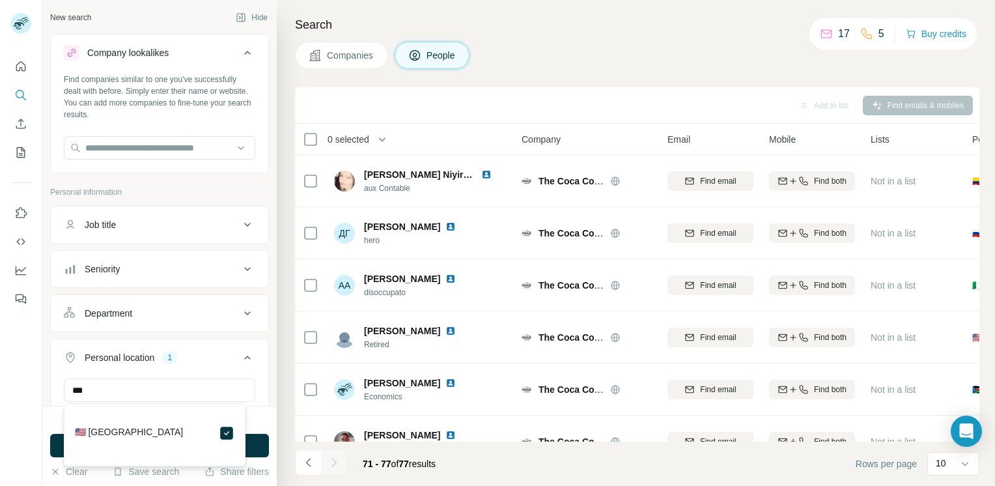
click at [242, 324] on button "Department" at bounding box center [159, 313] width 217 height 31
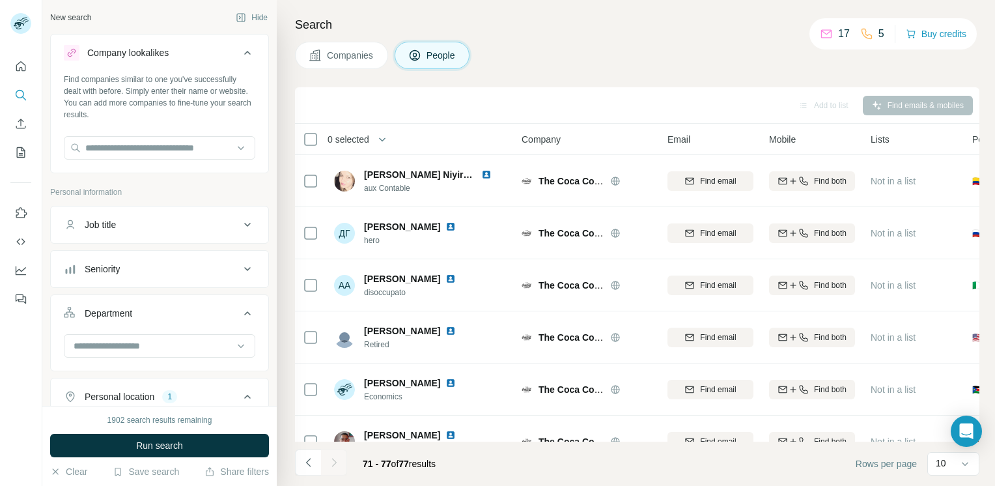
scroll to position [133, 0]
click at [236, 320] on button "Department" at bounding box center [159, 316] width 217 height 36
click at [236, 320] on button "Department" at bounding box center [159, 313] width 217 height 31
click at [244, 230] on icon at bounding box center [248, 225] width 16 height 16
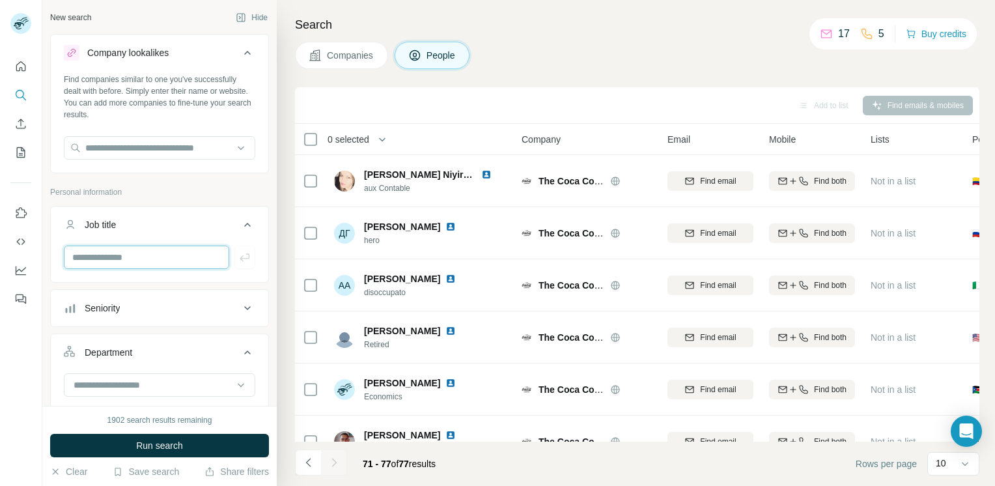
click at [198, 252] on input "text" at bounding box center [146, 256] width 165 height 23
type input "********"
click at [154, 445] on span "Run search" at bounding box center [159, 445] width 47 height 13
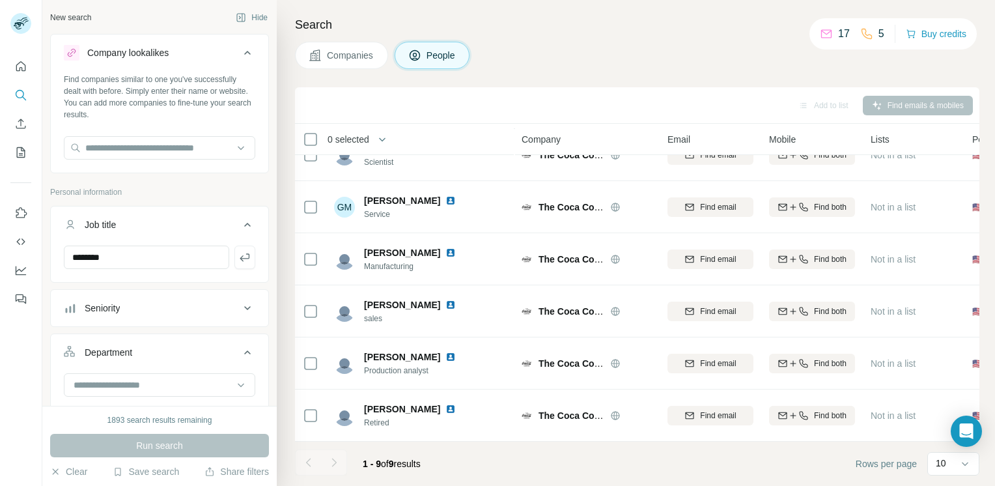
scroll to position [0, 0]
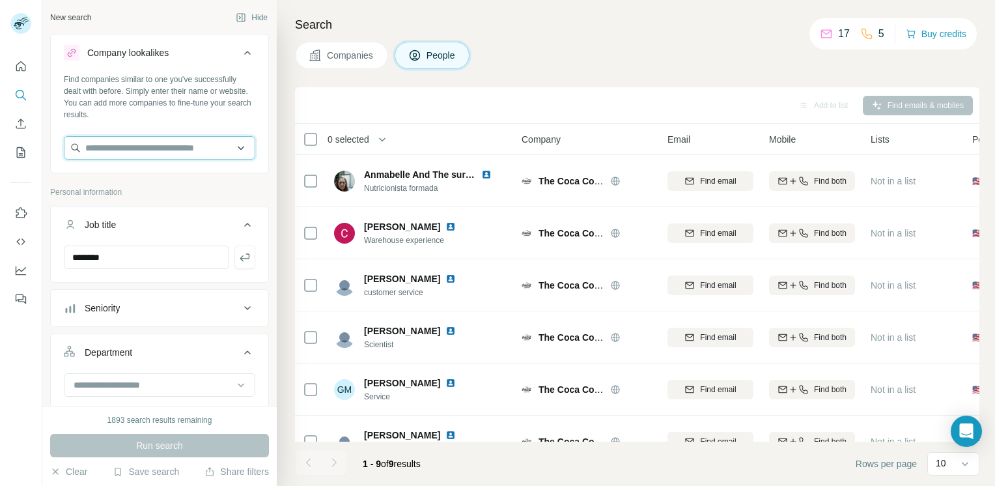
click at [161, 152] on input "text" at bounding box center [159, 147] width 191 height 23
type input "**********"
click at [167, 152] on input "**********" at bounding box center [159, 147] width 191 height 23
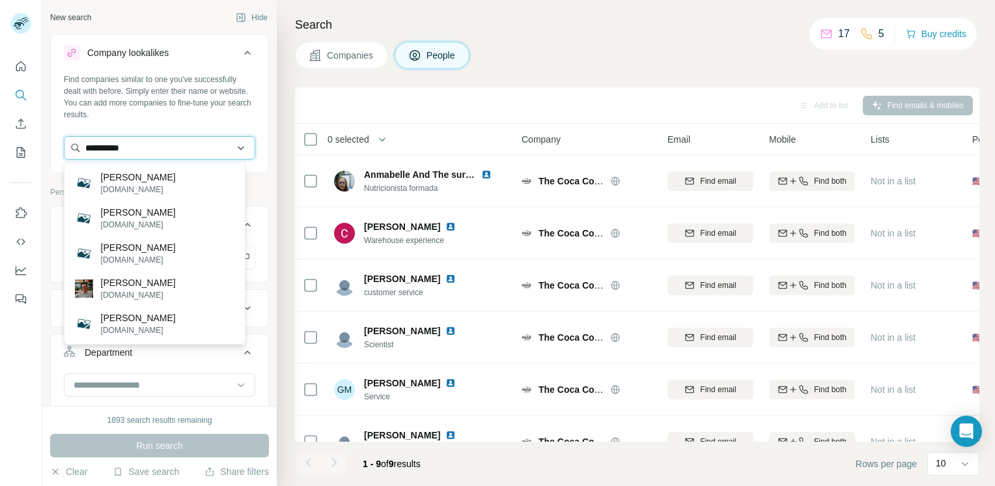
drag, startPoint x: 178, startPoint y: 146, endPoint x: 70, endPoint y: 139, distance: 109.0
click at [70, 139] on input "**********" at bounding box center [159, 147] width 191 height 23
click at [18, 106] on button "Search" at bounding box center [20, 94] width 21 height 23
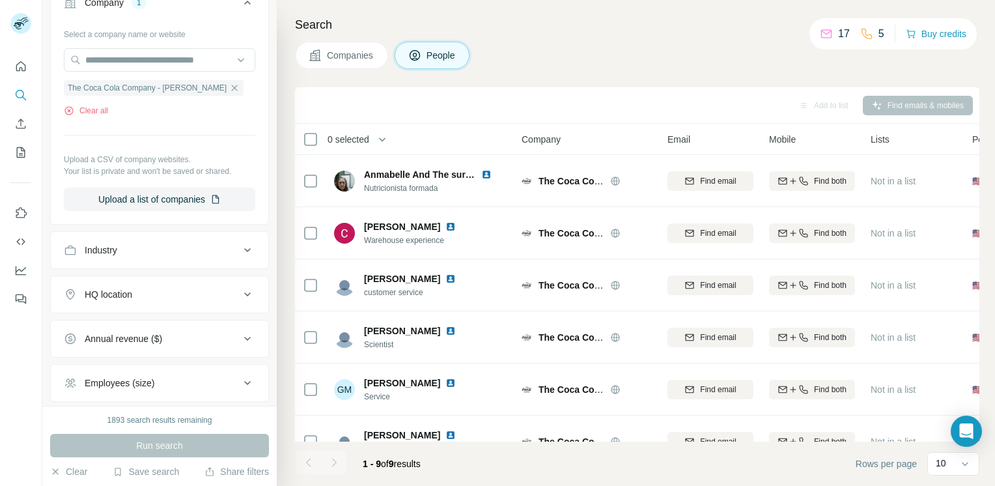
scroll to position [706, 0]
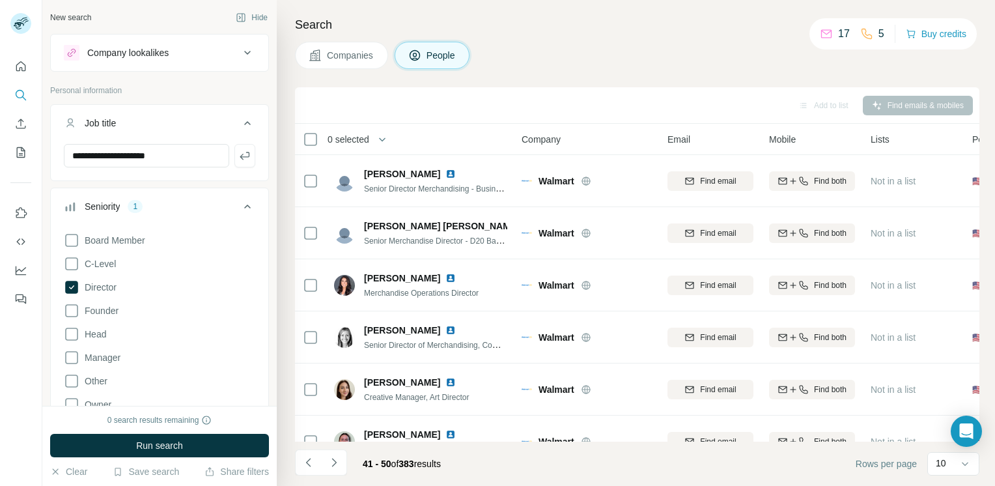
scroll to position [297, 0]
